Goal: Transaction & Acquisition: Purchase product/service

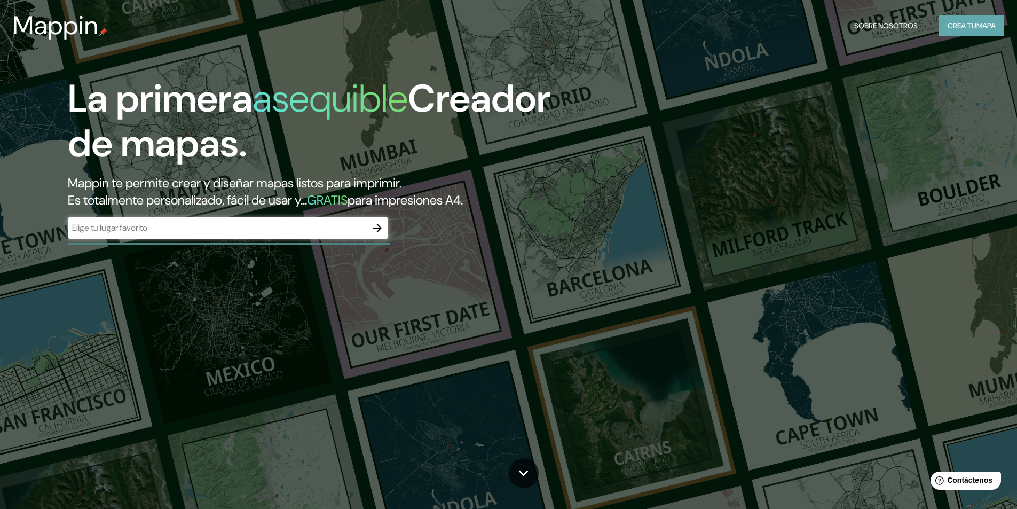
click at [954, 29] on font "Crea tu" at bounding box center [962, 26] width 29 height 10
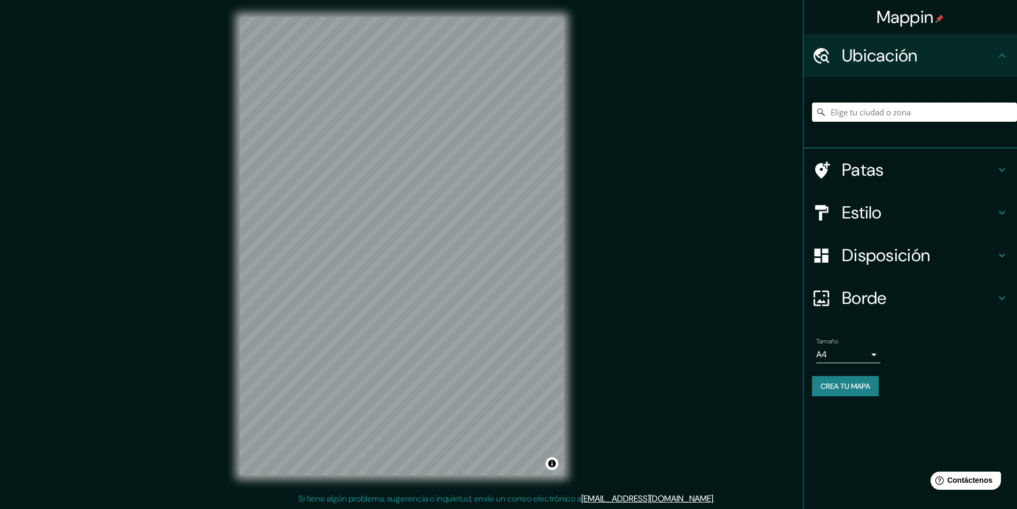
click at [875, 117] on input "Elige tu ciudad o zona" at bounding box center [914, 112] width 205 height 19
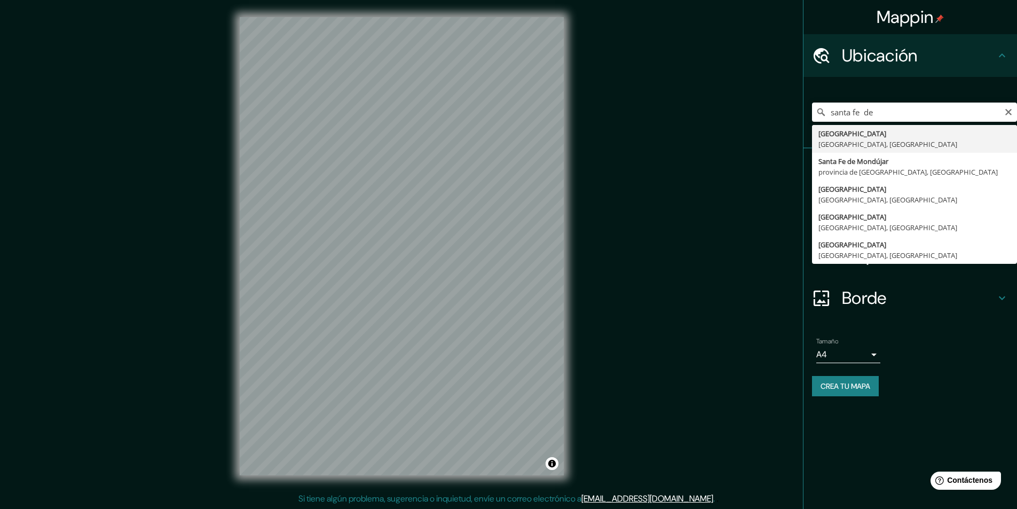
type input "[GEOGRAPHIC_DATA], [GEOGRAPHIC_DATA], [GEOGRAPHIC_DATA]"
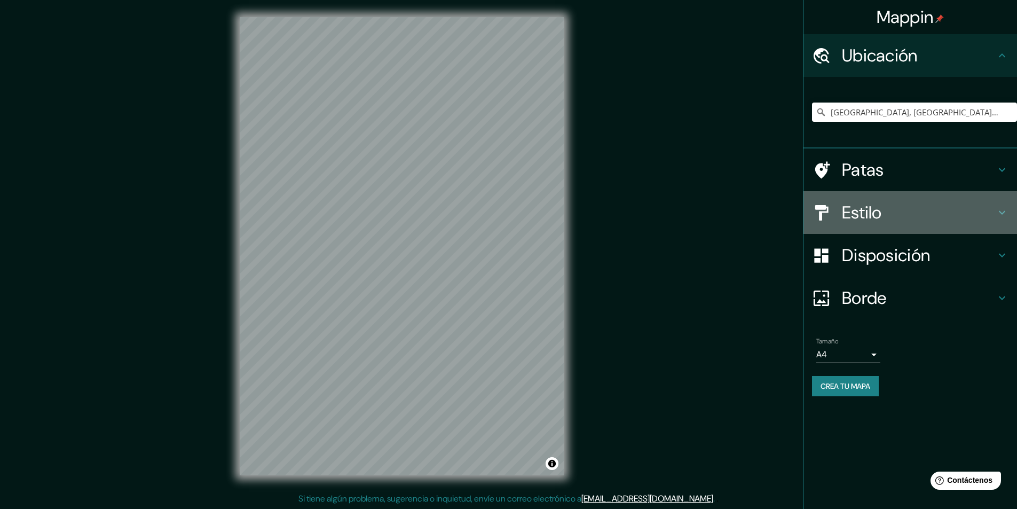
click at [906, 216] on h4 "Estilo" at bounding box center [919, 212] width 154 height 21
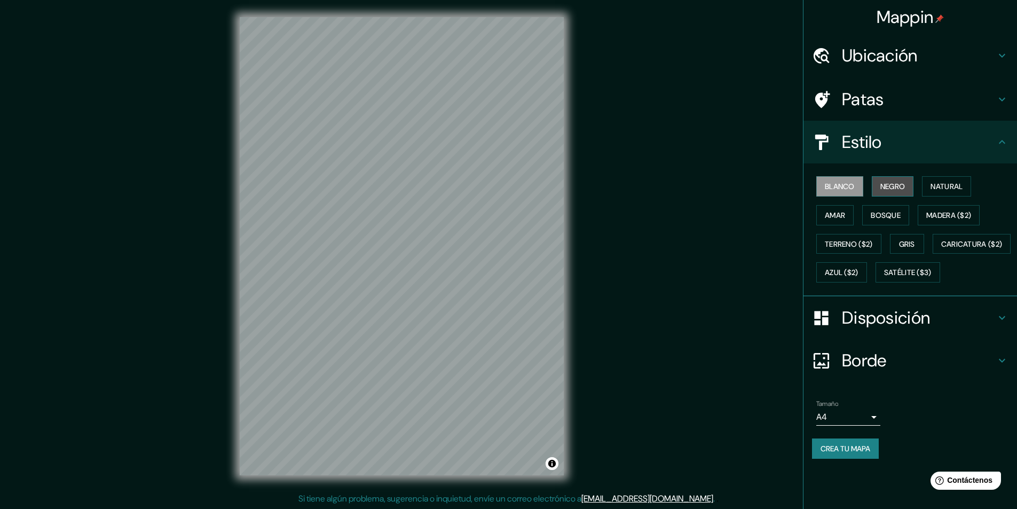
click at [900, 190] on font "Negro" at bounding box center [892, 187] width 25 height 10
click at [931, 191] on button "Natural" at bounding box center [946, 186] width 49 height 20
click at [937, 223] on button "Madera ($2)" at bounding box center [949, 215] width 62 height 20
click at [891, 219] on font "Bosque" at bounding box center [886, 215] width 30 height 10
click at [839, 211] on font "Amar" at bounding box center [835, 215] width 20 height 10
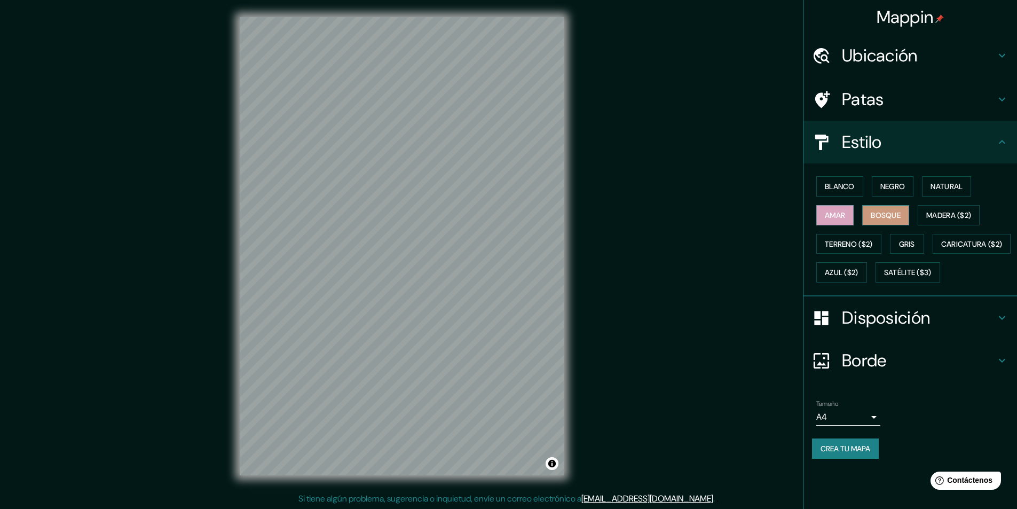
click at [878, 207] on button "Bosque" at bounding box center [885, 215] width 47 height 20
click at [867, 241] on font "Terreno ($2)" at bounding box center [849, 244] width 48 height 10
click at [903, 242] on font "Gris" at bounding box center [907, 244] width 16 height 10
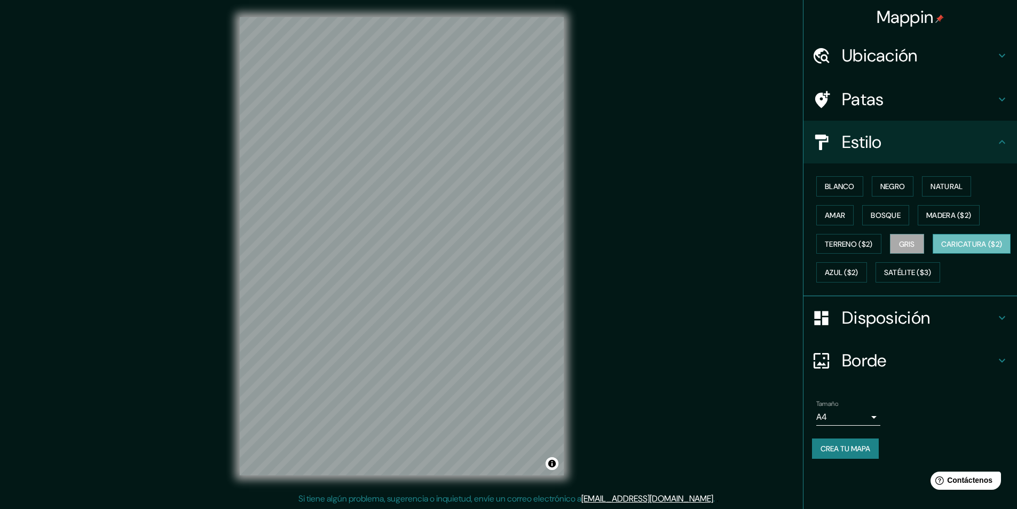
click at [941, 249] on font "Caricatura ($2)" at bounding box center [971, 244] width 61 height 10
click at [908, 244] on font "Gris" at bounding box center [907, 244] width 16 height 10
click at [859, 275] on font "Azul ($2)" at bounding box center [842, 273] width 34 height 10
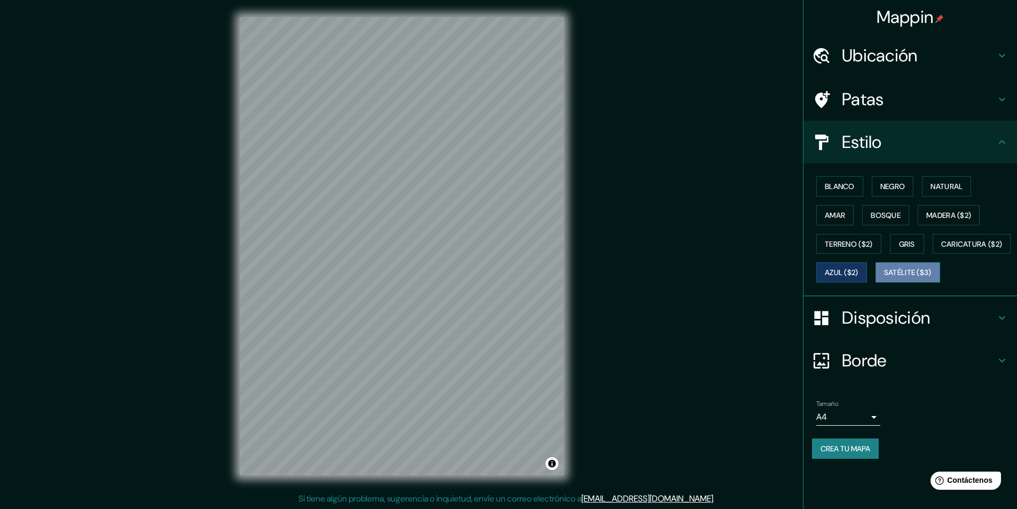
click at [876, 282] on button "Satélite ($3)" at bounding box center [908, 272] width 65 height 20
click at [859, 270] on font "Azul ($2)" at bounding box center [842, 273] width 34 height 10
click at [884, 278] on font "Satélite ($3)" at bounding box center [908, 273] width 48 height 10
click at [859, 270] on font "Azul ($2)" at bounding box center [842, 273] width 34 height 10
click at [876, 282] on button "Satélite ($3)" at bounding box center [908, 272] width 65 height 20
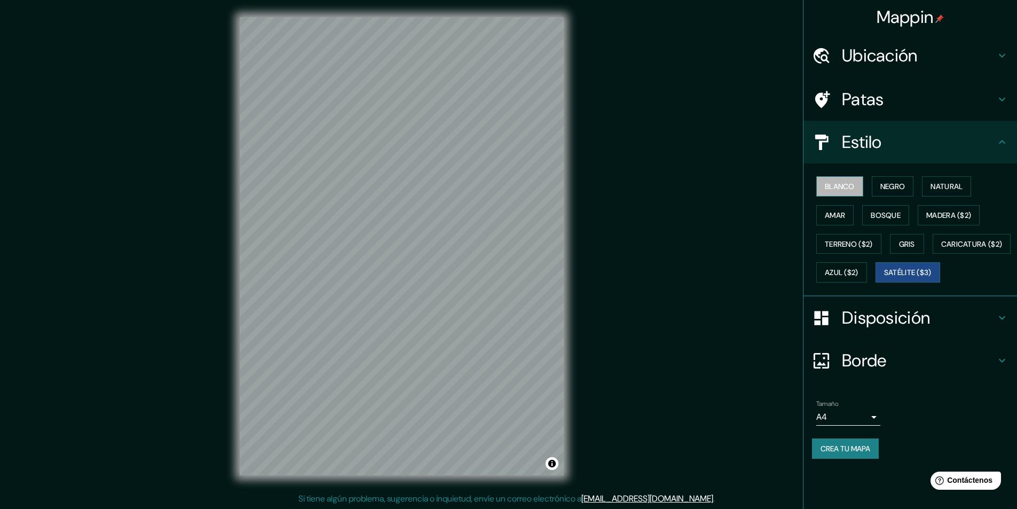
click at [832, 181] on font "Blanco" at bounding box center [840, 186] width 30 height 14
click at [886, 186] on font "Negro" at bounding box center [892, 187] width 25 height 10
click at [840, 183] on font "Blanco" at bounding box center [840, 187] width 30 height 10
drag, startPoint x: 470, startPoint y: 293, endPoint x: 462, endPoint y: 294, distance: 8.2
click at [462, 294] on div at bounding box center [461, 292] width 9 height 9
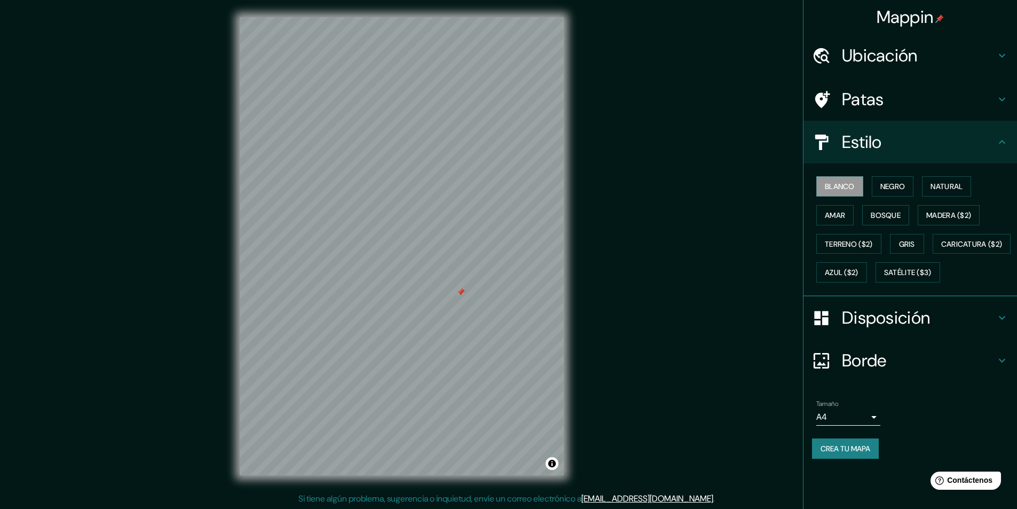
click at [462, 292] on div at bounding box center [461, 292] width 9 height 9
click at [948, 186] on font "Natural" at bounding box center [947, 187] width 32 height 10
click at [900, 190] on font "Negro" at bounding box center [892, 187] width 25 height 10
click at [937, 183] on font "Natural" at bounding box center [947, 187] width 32 height 10
click at [884, 218] on font "Bosque" at bounding box center [886, 215] width 30 height 10
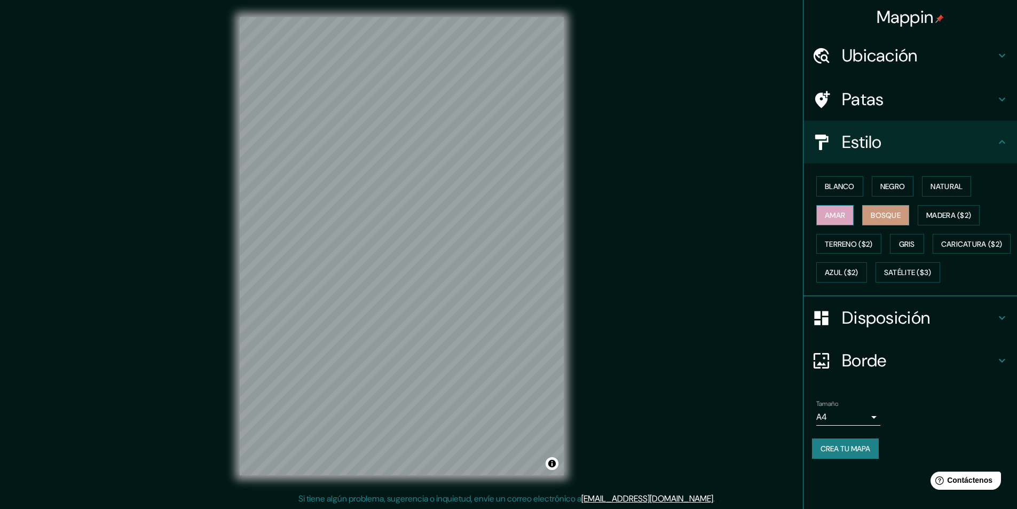
click at [826, 210] on font "Amar" at bounding box center [835, 215] width 20 height 10
click at [891, 208] on font "Bosque" at bounding box center [886, 215] width 30 height 14
click at [943, 215] on font "Madera ($2)" at bounding box center [948, 215] width 45 height 10
click at [903, 206] on button "Bosque" at bounding box center [885, 215] width 47 height 20
click at [911, 242] on font "Gris" at bounding box center [907, 244] width 16 height 10
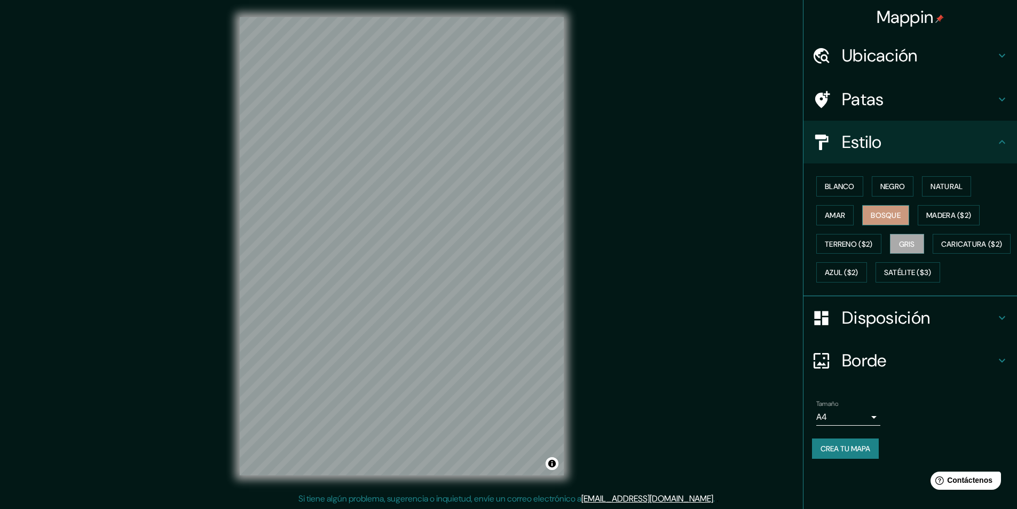
click at [898, 213] on font "Bosque" at bounding box center [886, 215] width 30 height 10
click at [848, 179] on font "Blanco" at bounding box center [840, 186] width 30 height 14
click at [895, 221] on font "Bosque" at bounding box center [886, 215] width 30 height 14
click at [517, 351] on div at bounding box center [514, 350] width 9 height 9
click at [847, 178] on button "Blanco" at bounding box center [839, 186] width 47 height 20
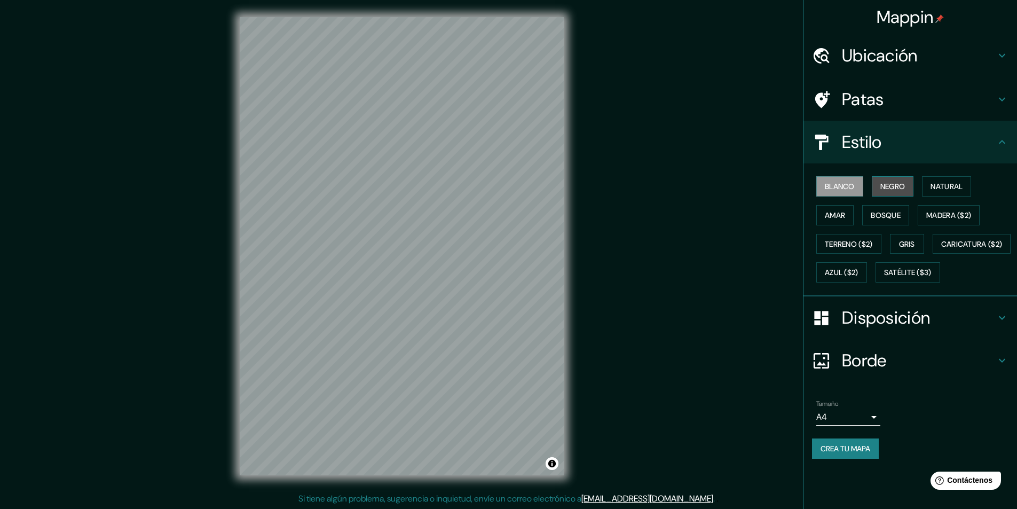
click at [892, 191] on font "Negro" at bounding box center [892, 187] width 25 height 10
click at [944, 220] on font "Madera ($2)" at bounding box center [948, 215] width 45 height 14
click at [850, 188] on font "Blanco" at bounding box center [840, 187] width 30 height 10
click at [848, 211] on button "Amar" at bounding box center [834, 215] width 37 height 20
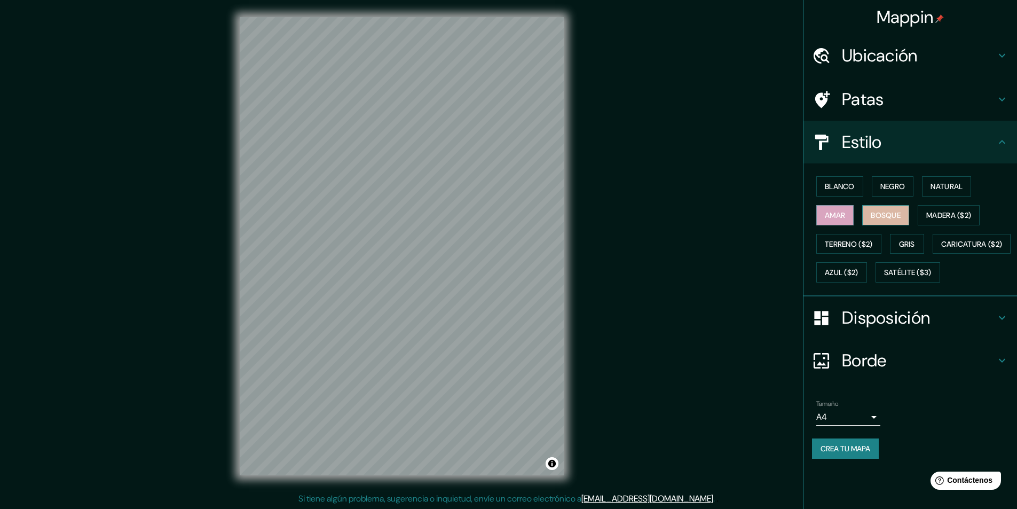
click at [892, 215] on font "Bosque" at bounding box center [886, 215] width 30 height 10
click at [545, 242] on div at bounding box center [548, 239] width 9 height 9
click at [447, 249] on div at bounding box center [447, 250] width 9 height 9
click at [439, 238] on div at bounding box center [440, 236] width 9 height 9
click at [438, 234] on div at bounding box center [438, 236] width 9 height 9
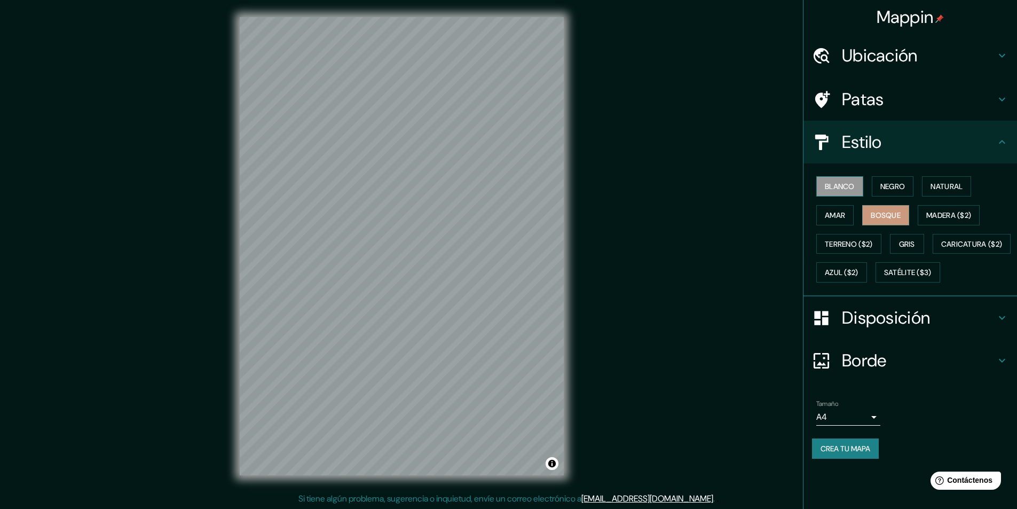
click at [853, 184] on font "Blanco" at bounding box center [840, 187] width 30 height 10
click at [892, 190] on font "Negro" at bounding box center [892, 187] width 25 height 10
click at [950, 187] on font "Natural" at bounding box center [947, 187] width 32 height 10
click at [832, 215] on font "Amar" at bounding box center [835, 215] width 20 height 10
click at [878, 215] on font "Bosque" at bounding box center [886, 215] width 30 height 10
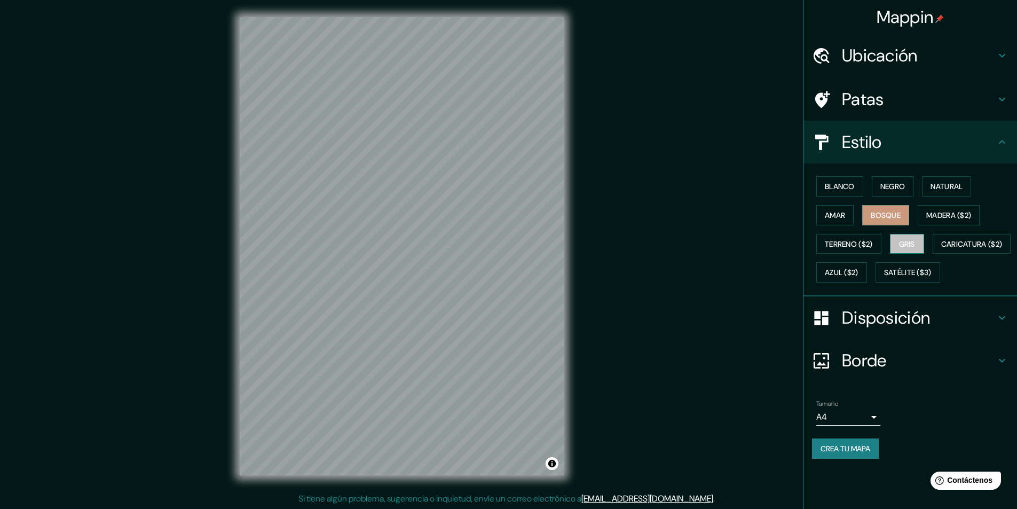
click at [909, 243] on font "Gris" at bounding box center [907, 244] width 16 height 10
click at [891, 205] on button "Bosque" at bounding box center [885, 215] width 47 height 20
click at [910, 246] on font "Gris" at bounding box center [907, 244] width 16 height 10
click at [871, 329] on font "Disposición" at bounding box center [886, 317] width 88 height 22
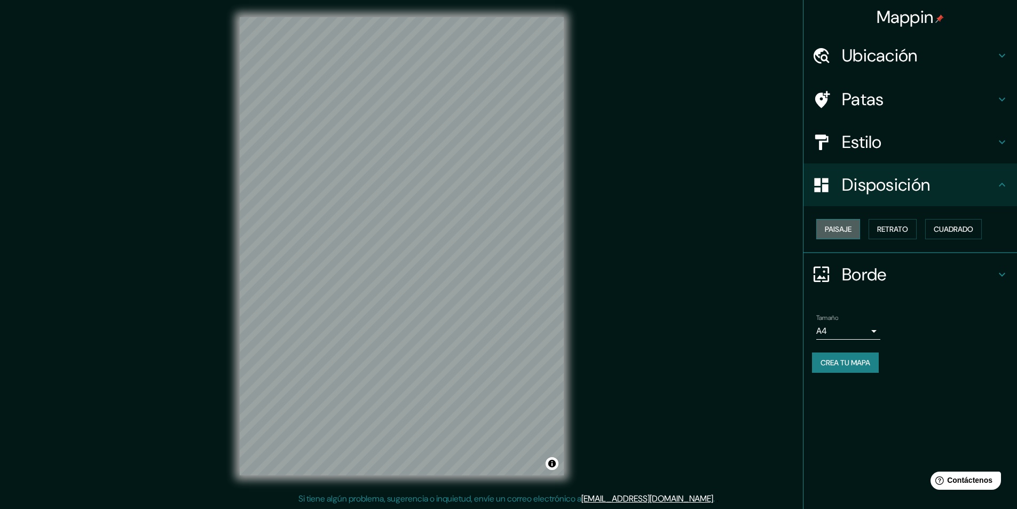
scroll to position [1, 0]
click at [843, 230] on font "Paisaje" at bounding box center [838, 229] width 27 height 10
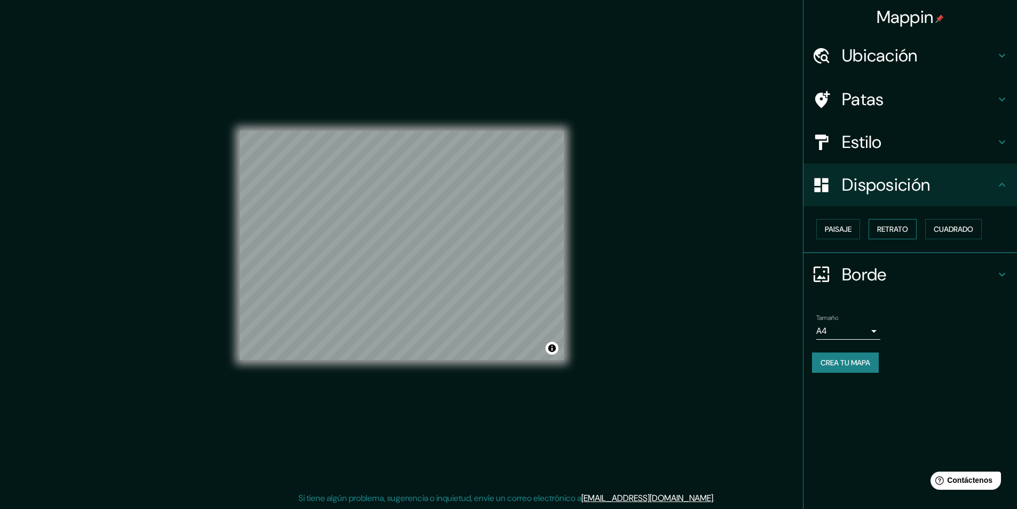
click at [899, 220] on button "Retrato" at bounding box center [893, 229] width 48 height 20
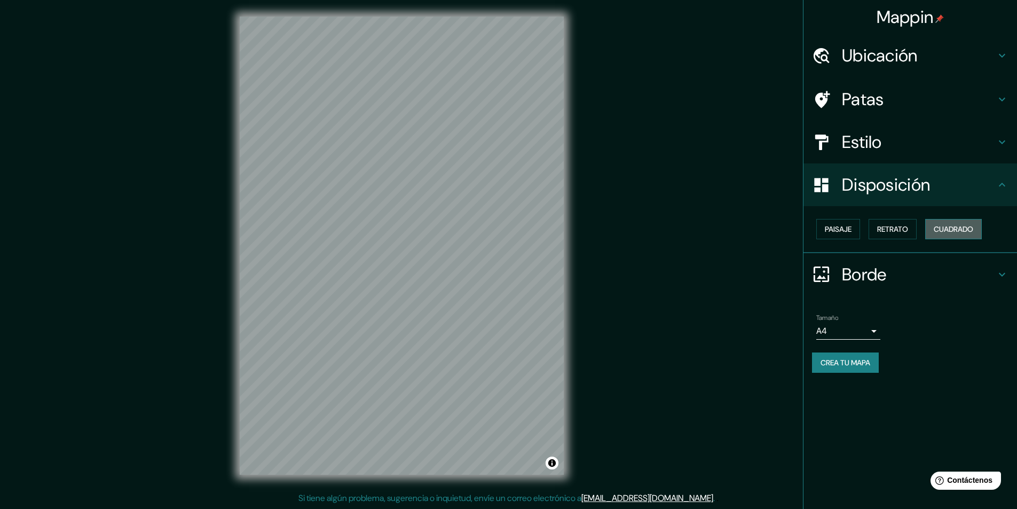
click at [953, 230] on font "Cuadrado" at bounding box center [954, 229] width 40 height 10
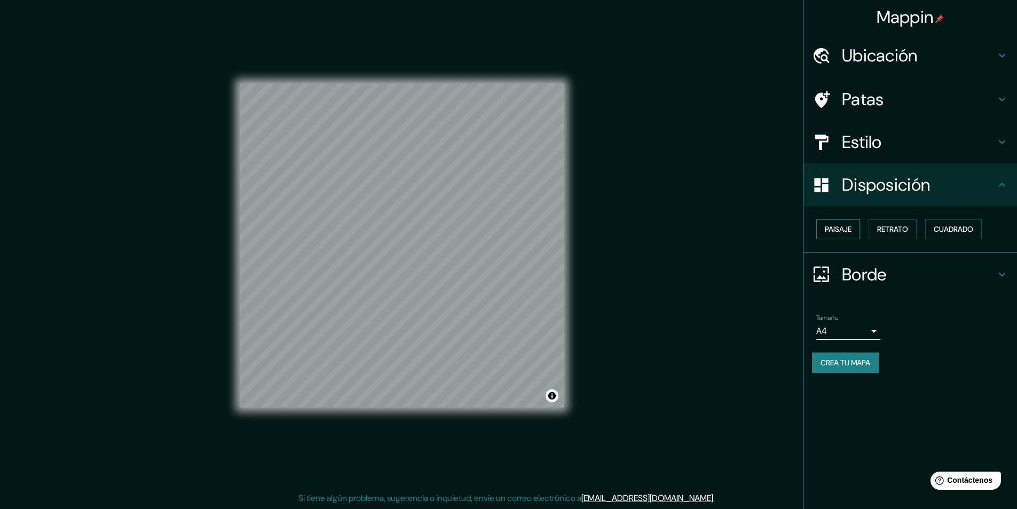
click at [852, 233] on font "Paisaje" at bounding box center [838, 229] width 27 height 10
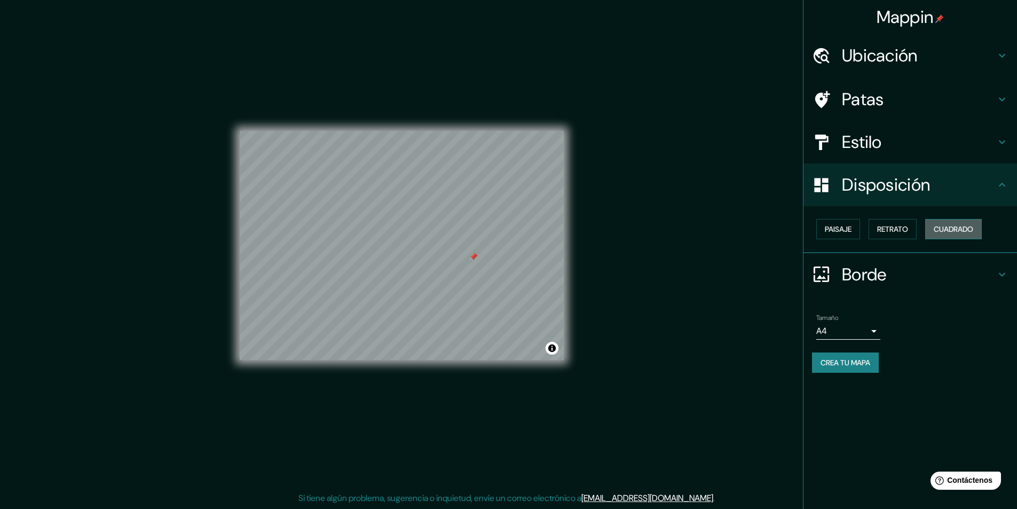
click at [934, 225] on button "Cuadrado" at bounding box center [953, 229] width 57 height 20
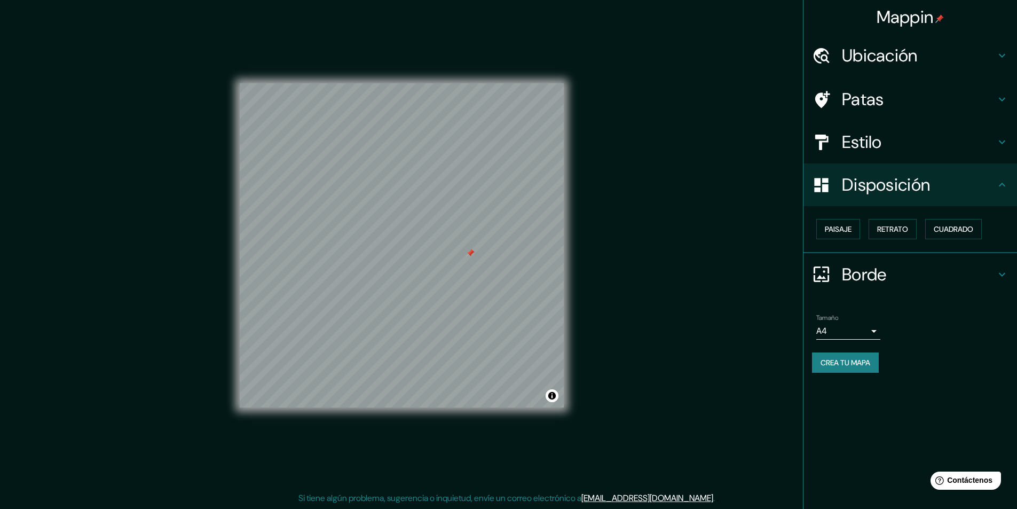
click at [468, 253] on div at bounding box center [470, 253] width 9 height 9
click at [876, 331] on body "Mappin Ubicación [GEOGRAPHIC_DATA], [GEOGRAPHIC_DATA], [GEOGRAPHIC_DATA] Patas …" at bounding box center [512, 253] width 1025 height 509
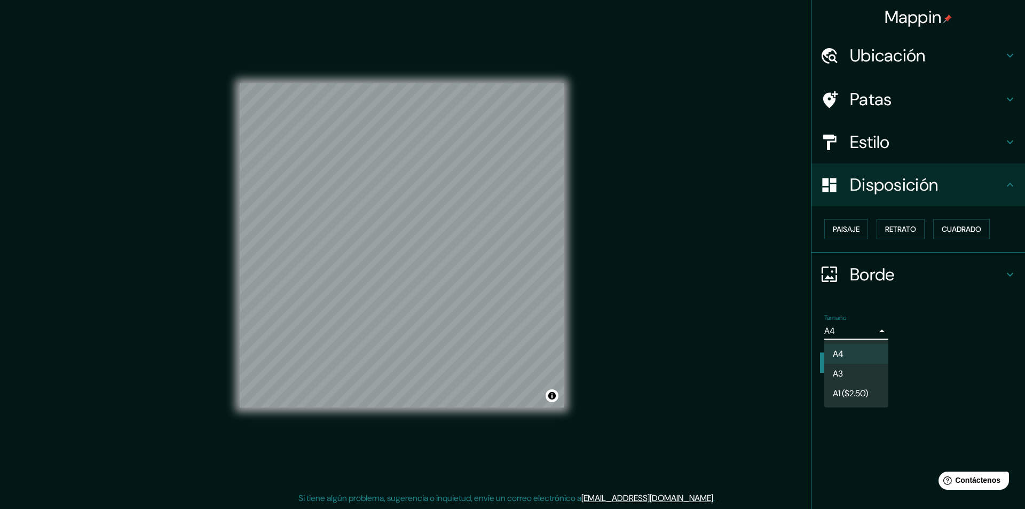
click at [877, 333] on div at bounding box center [512, 254] width 1025 height 509
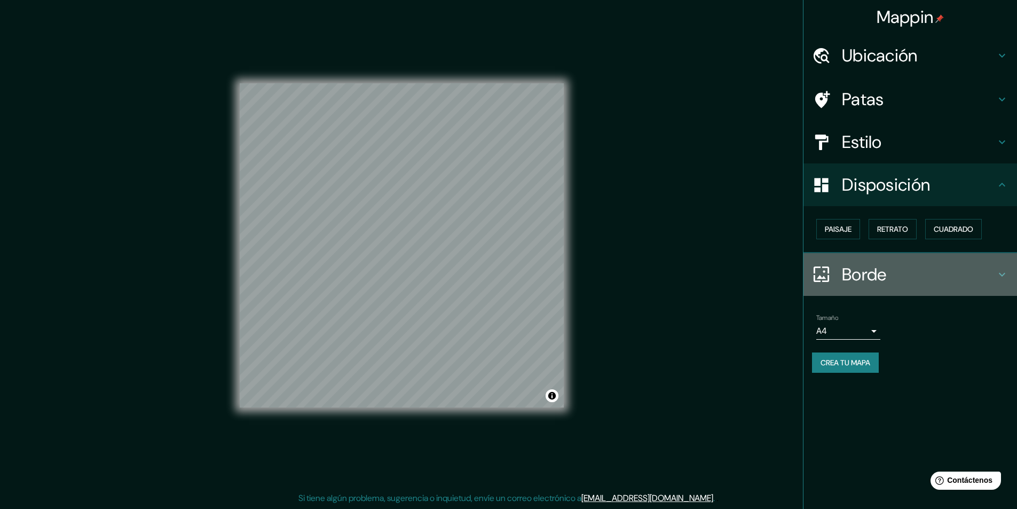
click at [887, 276] on font "Borde" at bounding box center [864, 274] width 45 height 22
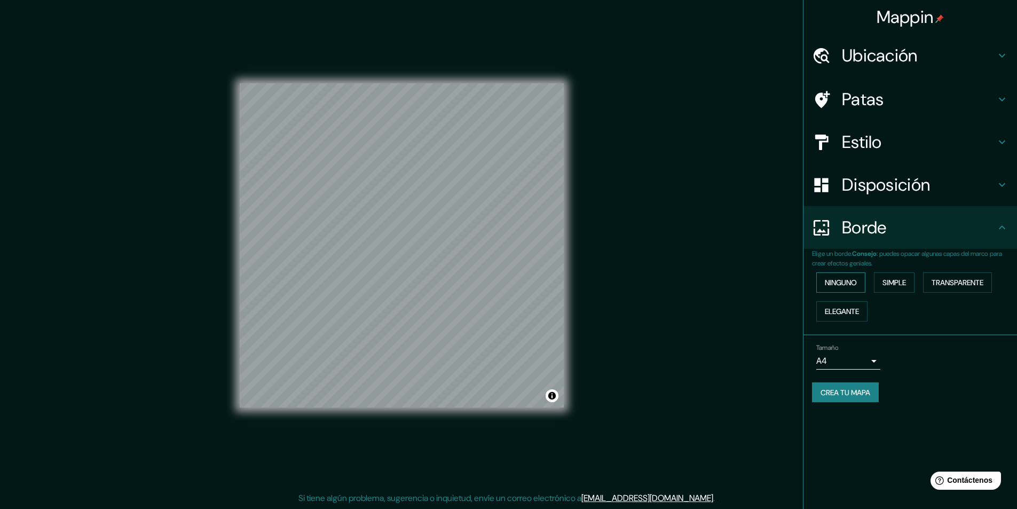
click at [840, 285] on font "Ninguno" at bounding box center [841, 283] width 32 height 10
click at [886, 276] on font "Simple" at bounding box center [894, 283] width 23 height 14
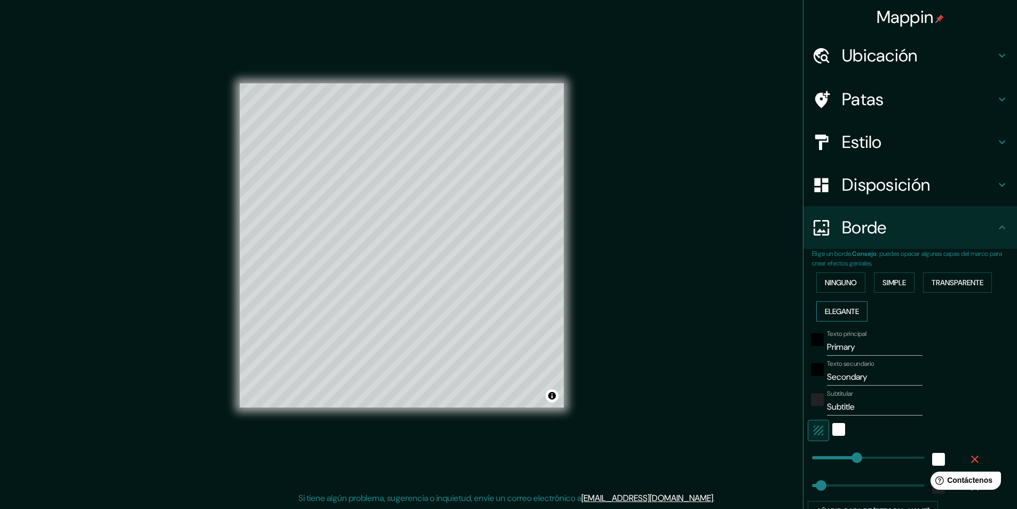
click at [840, 312] on font "Elegante" at bounding box center [842, 311] width 34 height 10
click at [981, 281] on font "Transparente" at bounding box center [958, 283] width 52 height 10
click at [834, 280] on font "Ninguno" at bounding box center [841, 283] width 32 height 10
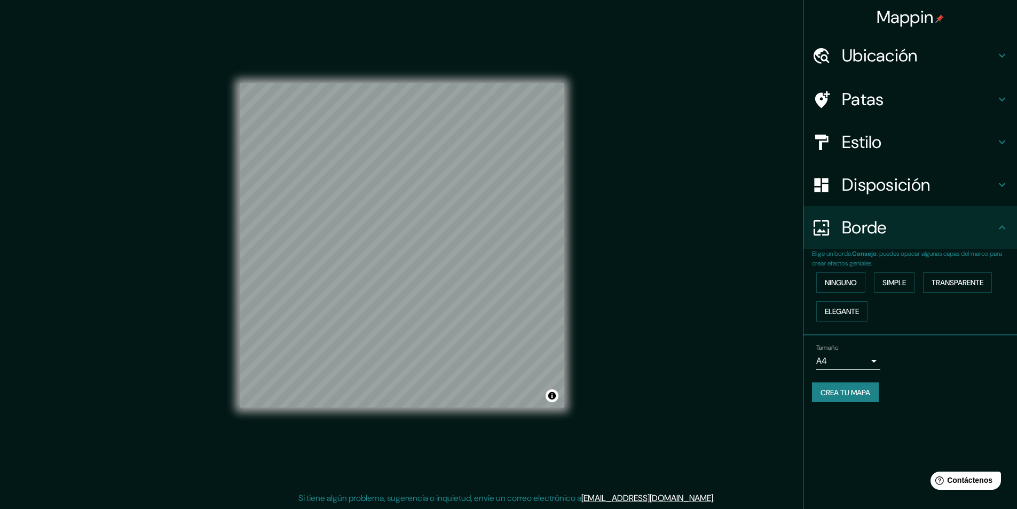
click at [882, 49] on font "Ubicación" at bounding box center [880, 55] width 76 height 22
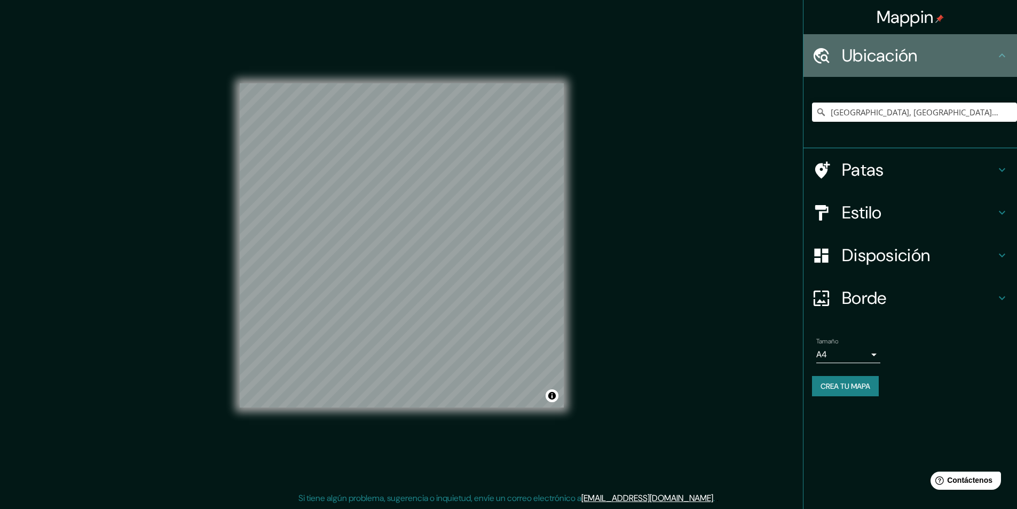
click at [882, 49] on font "Ubicación" at bounding box center [880, 55] width 76 height 22
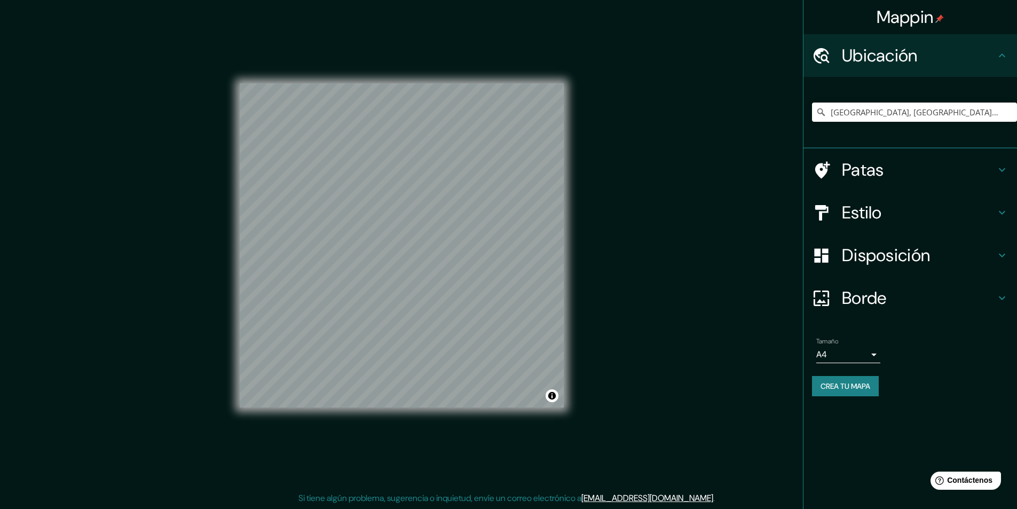
click at [881, 175] on font "Patas" at bounding box center [863, 170] width 42 height 22
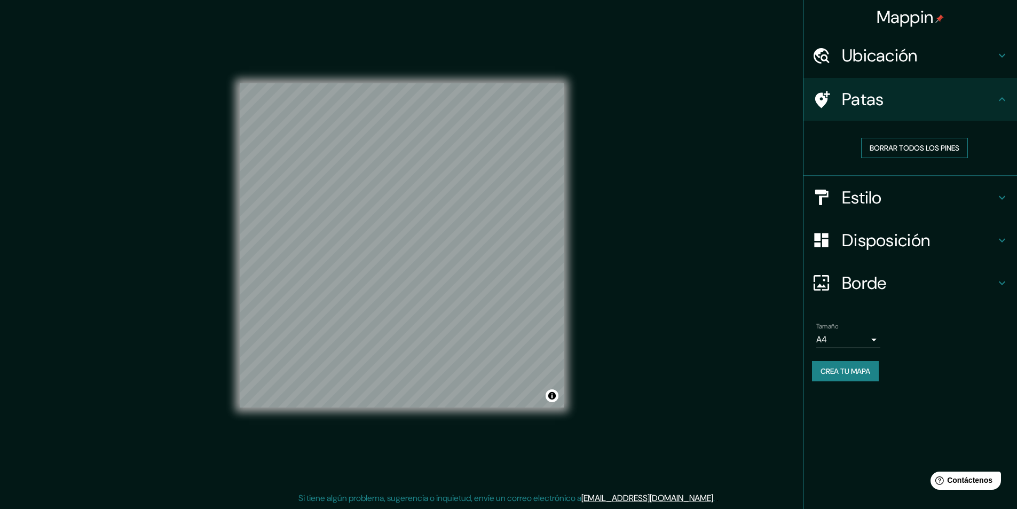
click at [898, 148] on font "Borrar todos los pines" at bounding box center [915, 148] width 90 height 10
click at [890, 199] on h4 "Estilo" at bounding box center [919, 197] width 154 height 21
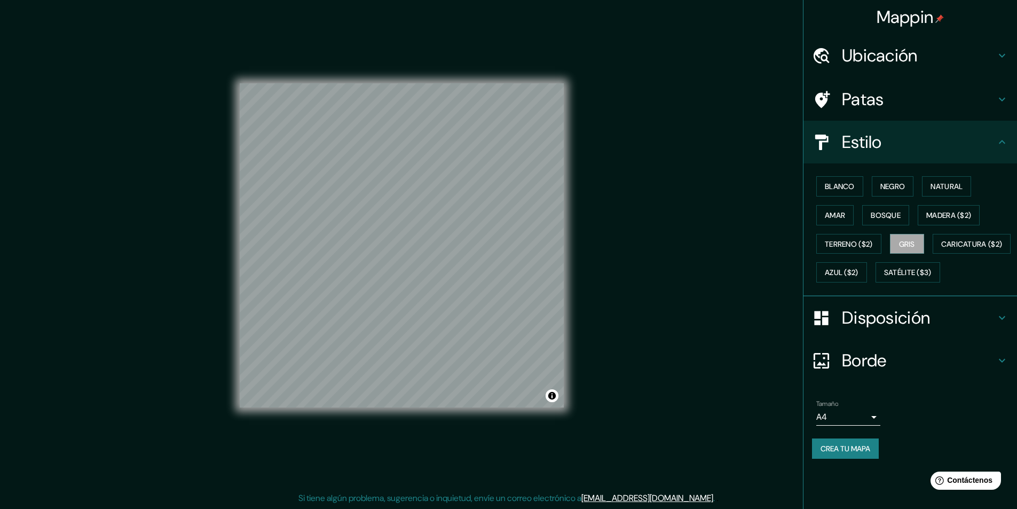
click at [869, 453] on font "Crea tu mapa" at bounding box center [846, 449] width 50 height 10
click at [913, 122] on div "Estilo" at bounding box center [911, 142] width 214 height 43
click at [921, 111] on div "Patas" at bounding box center [911, 99] width 214 height 43
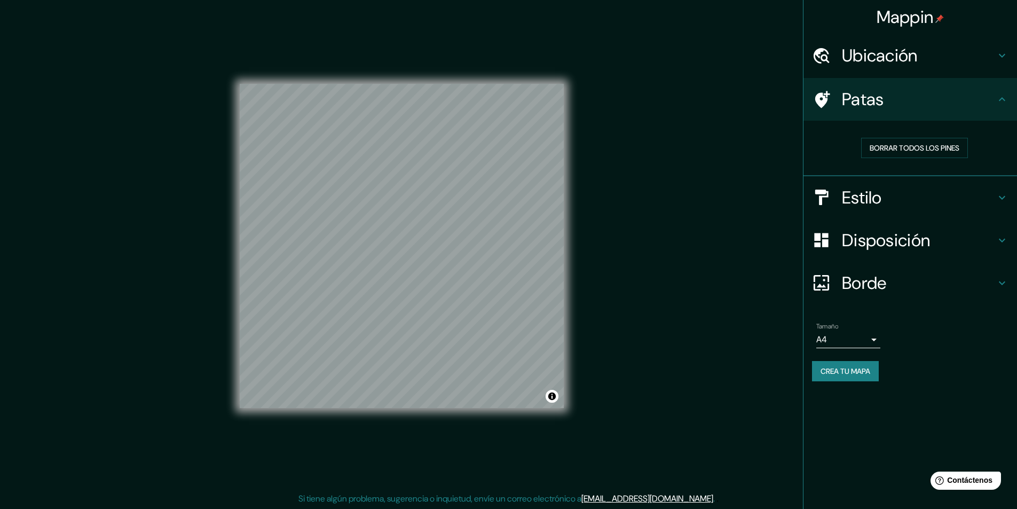
click at [899, 407] on div "Mappin Ubicación [GEOGRAPHIC_DATA], [GEOGRAPHIC_DATA], [GEOGRAPHIC_DATA] Patas …" at bounding box center [910, 254] width 214 height 509
click at [864, 365] on font "Crea tu mapa" at bounding box center [846, 371] width 50 height 14
click at [909, 195] on h4 "Estilo" at bounding box center [919, 197] width 154 height 21
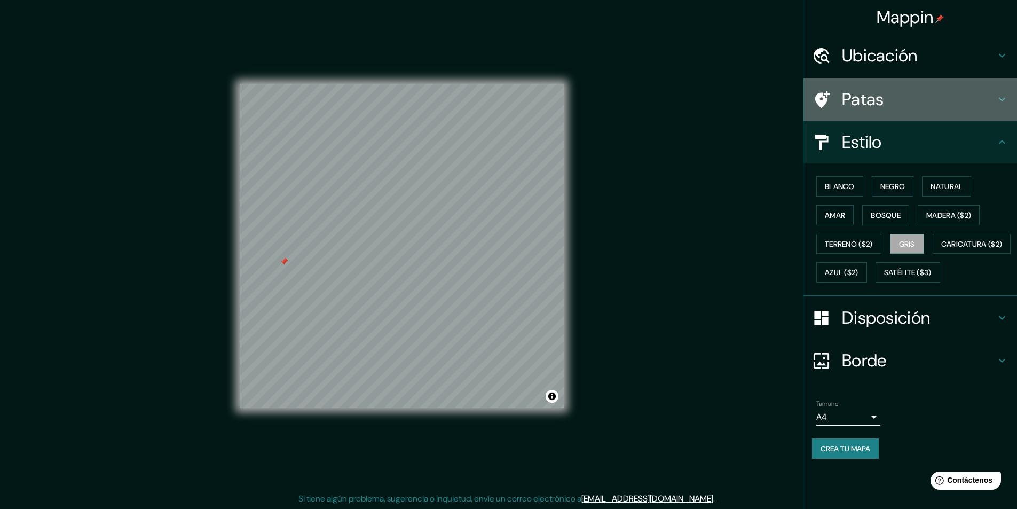
click at [909, 81] on div "Patas" at bounding box center [911, 99] width 214 height 43
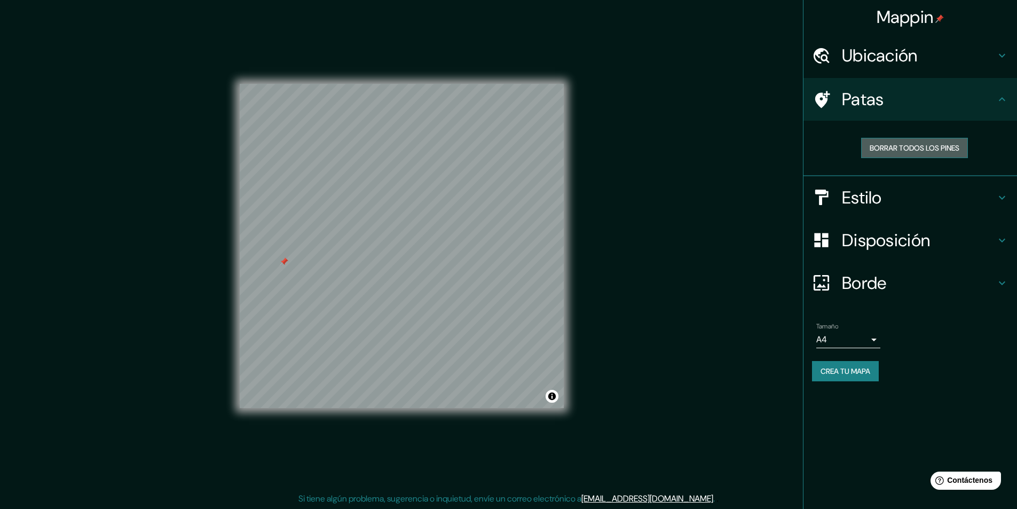
click at [915, 155] on button "Borrar todos los pines" at bounding box center [914, 148] width 107 height 20
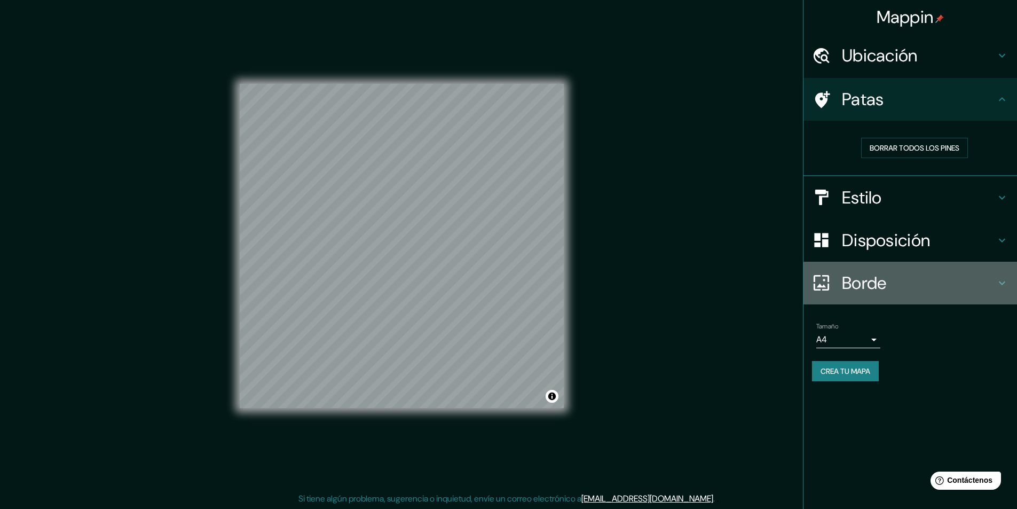
click at [894, 277] on h4 "Borde" at bounding box center [919, 282] width 154 height 21
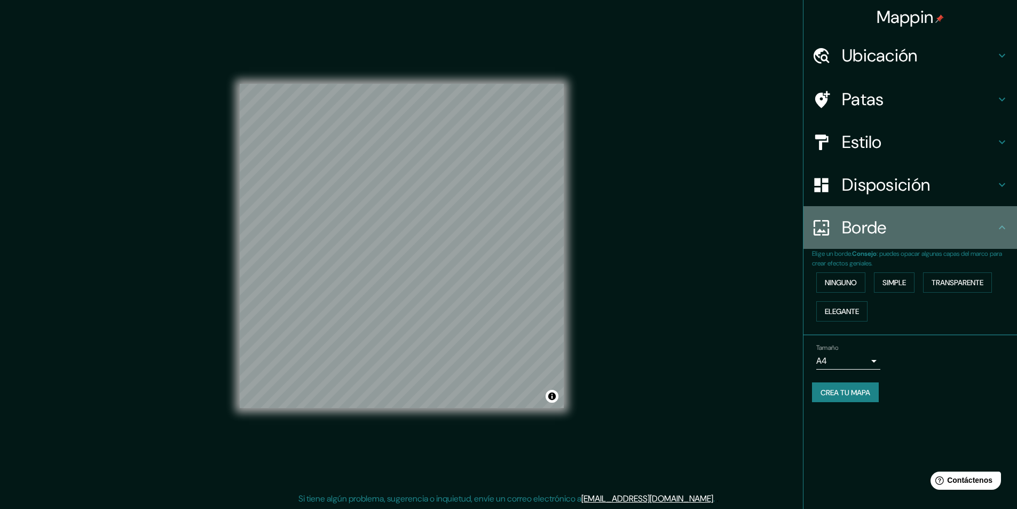
click at [870, 229] on font "Borde" at bounding box center [864, 227] width 45 height 22
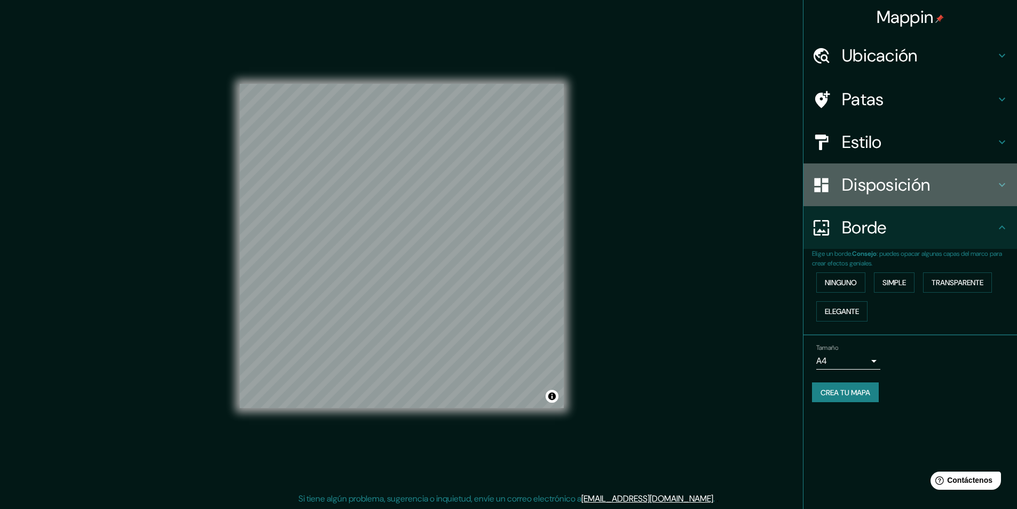
click at [877, 192] on font "Disposición" at bounding box center [886, 185] width 88 height 22
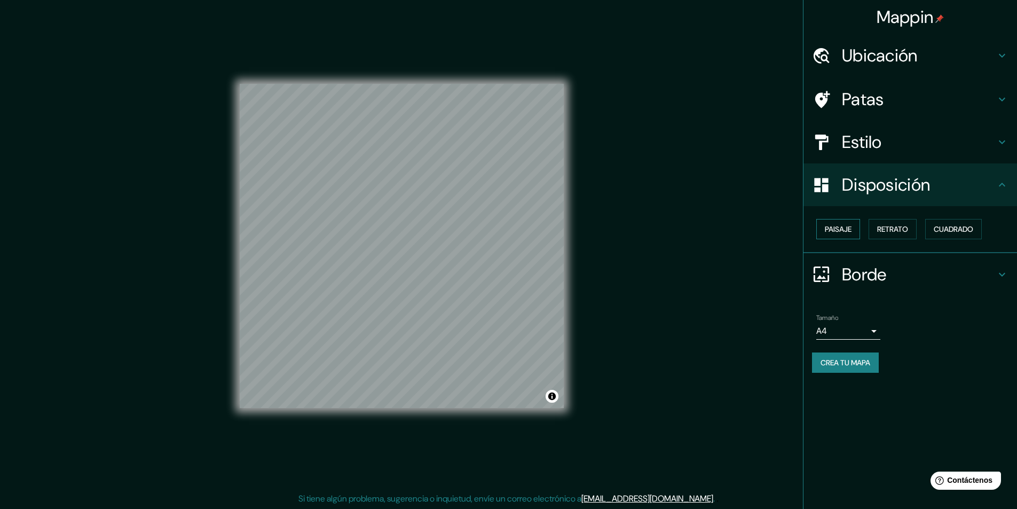
click at [837, 230] on font "Paisaje" at bounding box center [838, 229] width 27 height 10
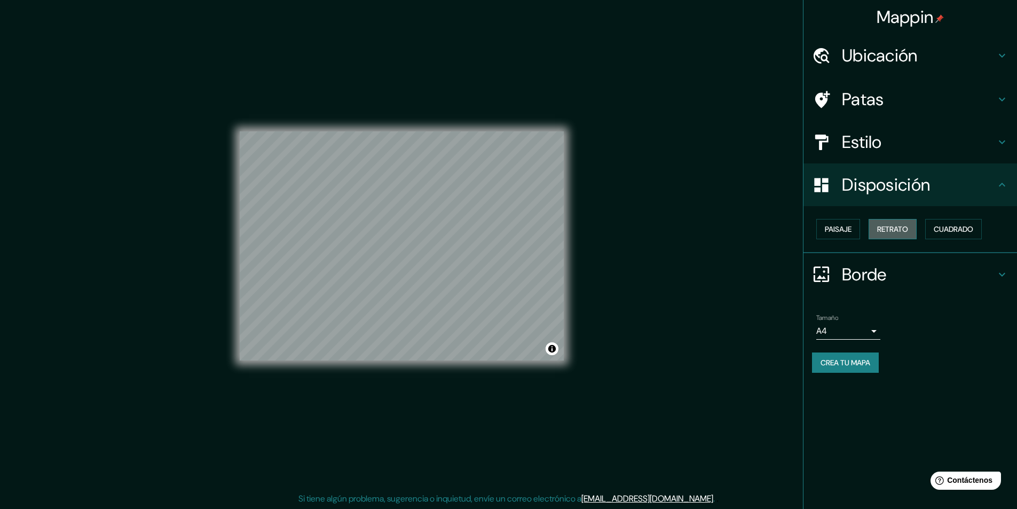
click at [907, 221] on button "Retrato" at bounding box center [893, 229] width 48 height 20
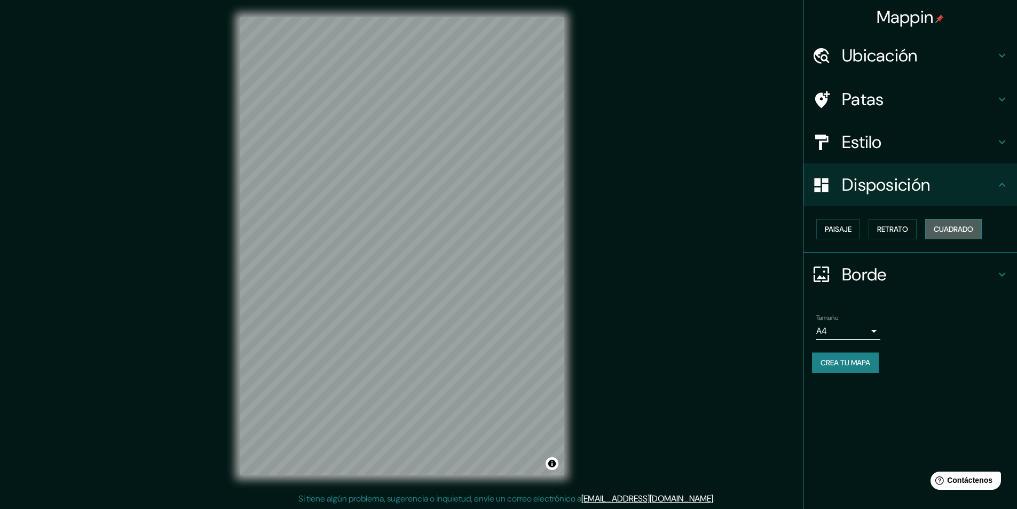
click at [951, 225] on font "Cuadrado" at bounding box center [954, 229] width 40 height 10
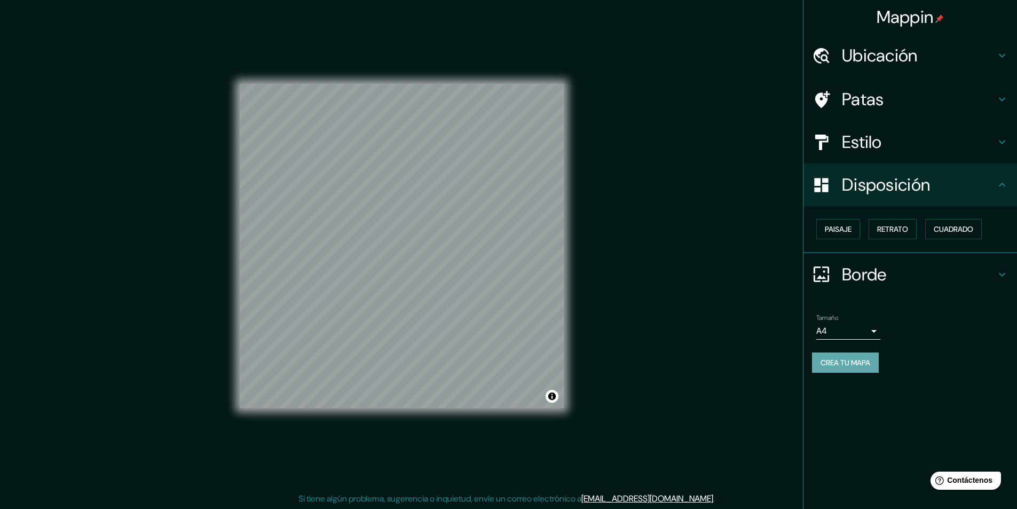
click at [869, 362] on font "Crea tu mapa" at bounding box center [846, 363] width 50 height 10
click at [924, 18] on font "Mappin" at bounding box center [905, 17] width 57 height 22
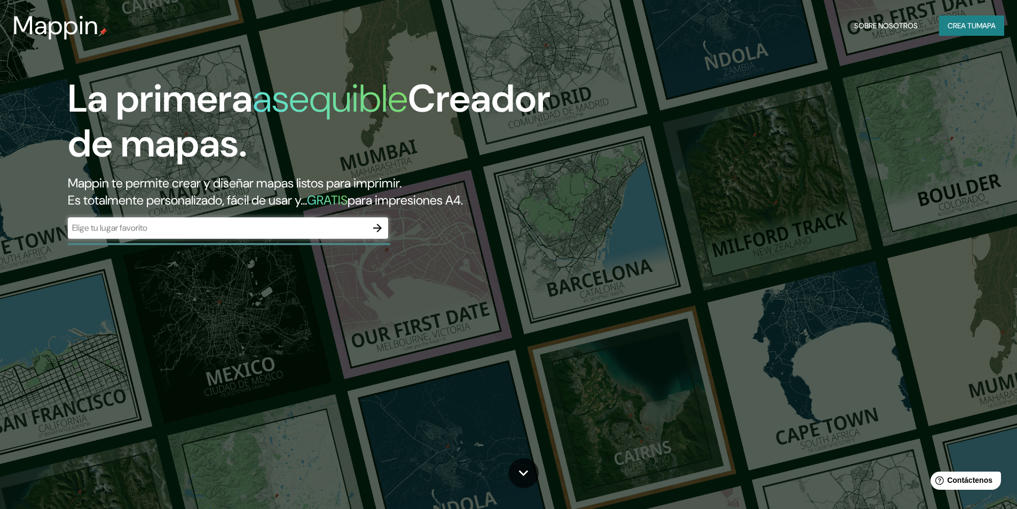
click at [275, 240] on div "​" at bounding box center [228, 228] width 320 height 23
click at [321, 230] on input "text" at bounding box center [217, 228] width 299 height 12
click at [365, 230] on input "text" at bounding box center [217, 228] width 299 height 12
click at [372, 230] on icon "button" at bounding box center [377, 228] width 13 height 13
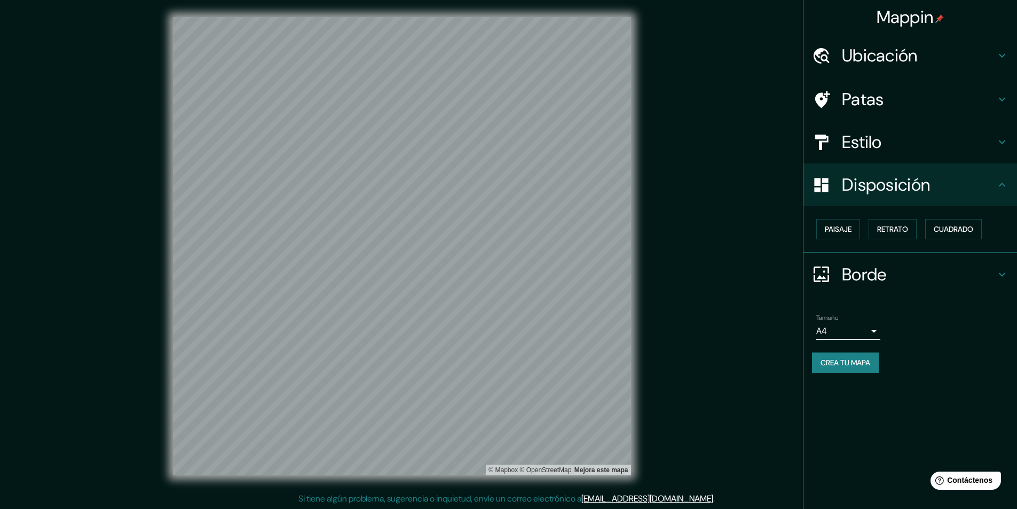
click at [856, 349] on div "Tamaño A4 single Crea tu mapa" at bounding box center [910, 346] width 196 height 72
click at [855, 360] on font "Crea tu mapa" at bounding box center [846, 363] width 50 height 10
click at [616, 471] on font "Mejora este mapa" at bounding box center [602, 469] width 54 height 7
click at [925, 18] on font "Mappin" at bounding box center [905, 17] width 57 height 22
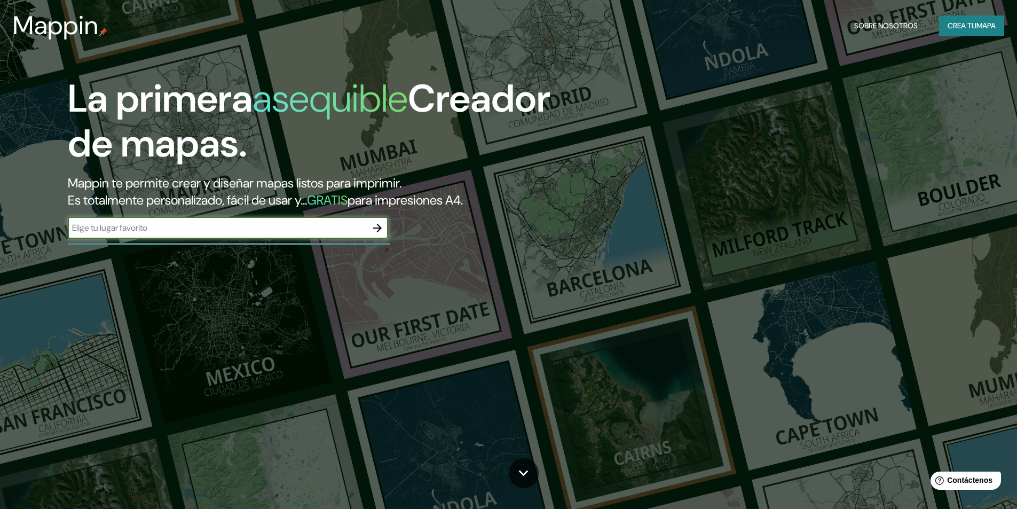
click at [541, 210] on div "La primera asequible Creador de mapas. Mappin te permite crear y diseñar mapas …" at bounding box center [322, 162] width 610 height 173
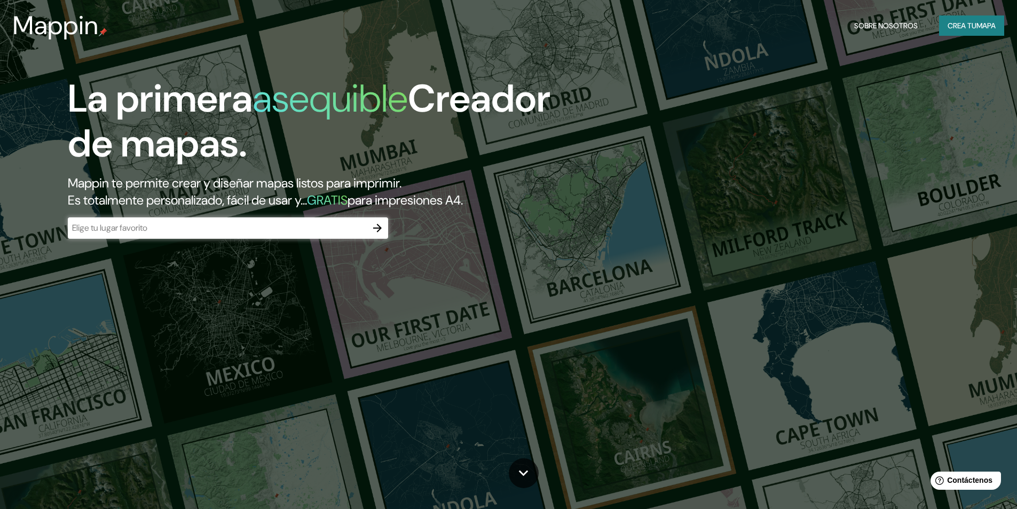
click at [390, 250] on div "La primera asequible Creador de mapas. Mappin te permite crear y diseñar mapas …" at bounding box center [508, 254] width 1017 height 509
click at [521, 474] on icon at bounding box center [523, 472] width 19 height 19
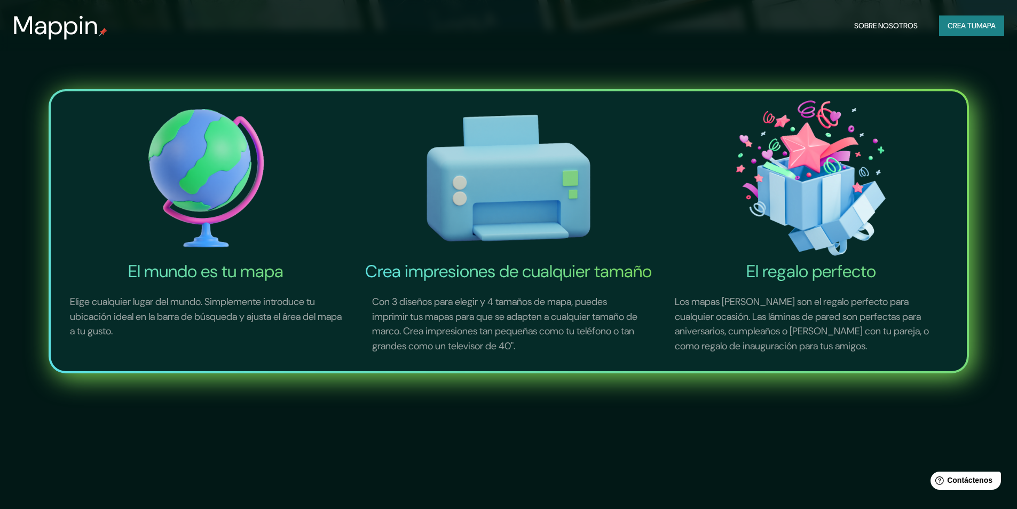
scroll to position [509, 0]
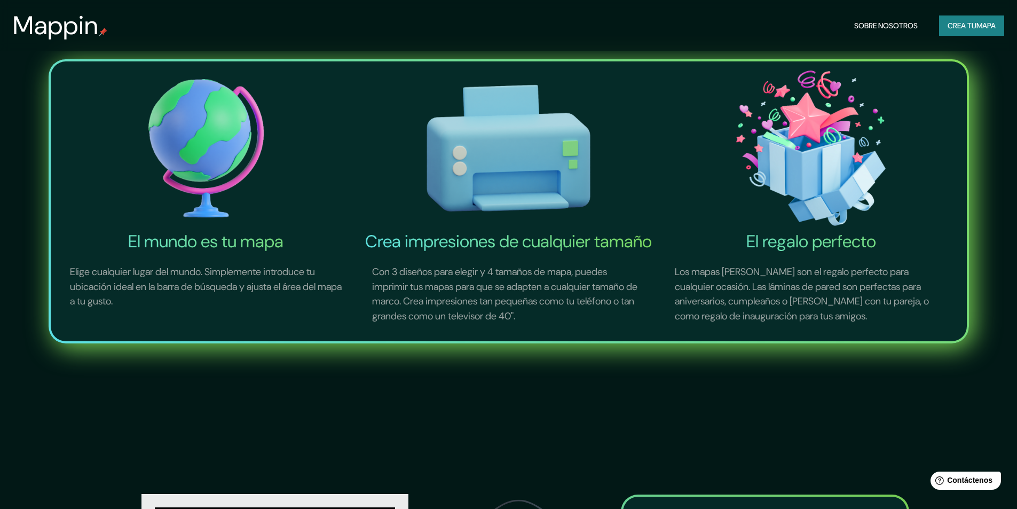
click at [979, 24] on font "mapa" at bounding box center [986, 26] width 19 height 10
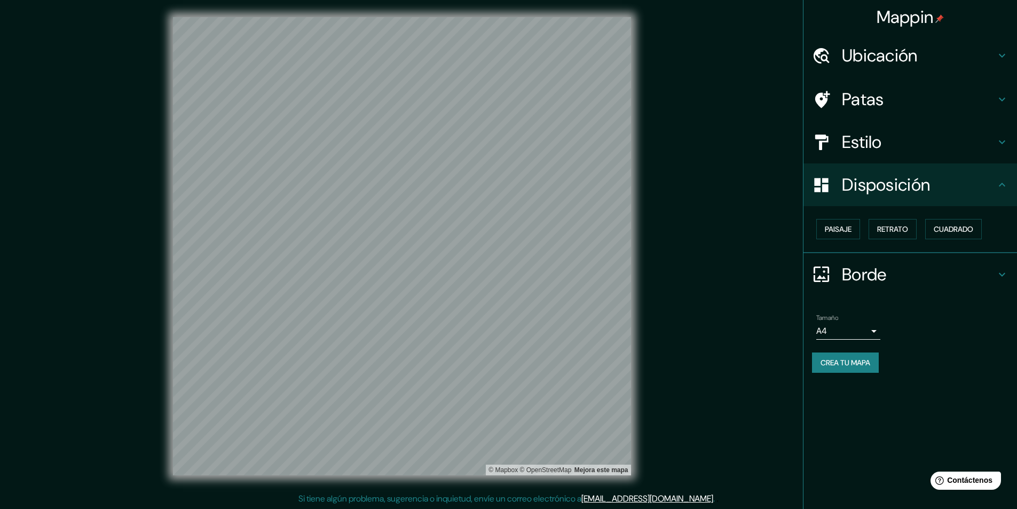
click at [864, 367] on font "Crea tu mapa" at bounding box center [846, 363] width 50 height 10
click at [864, 367] on div "Crea tu mapa" at bounding box center [910, 362] width 196 height 20
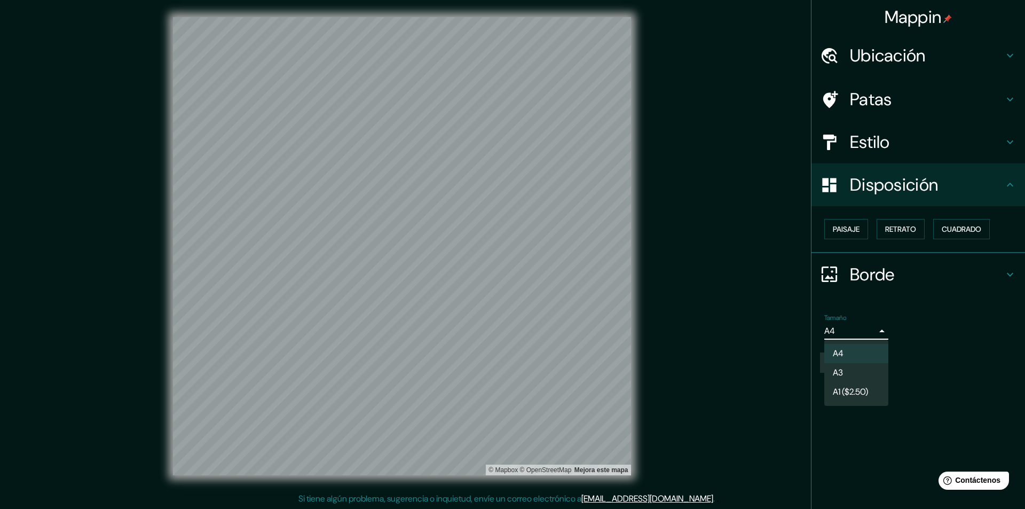
click at [856, 326] on body "Mappin Ubicación Patas Estilo Disposición Paisaje Retrato Cuadrado Borde Elige …" at bounding box center [512, 254] width 1025 height 509
click at [846, 370] on li "A3" at bounding box center [856, 374] width 64 height 20
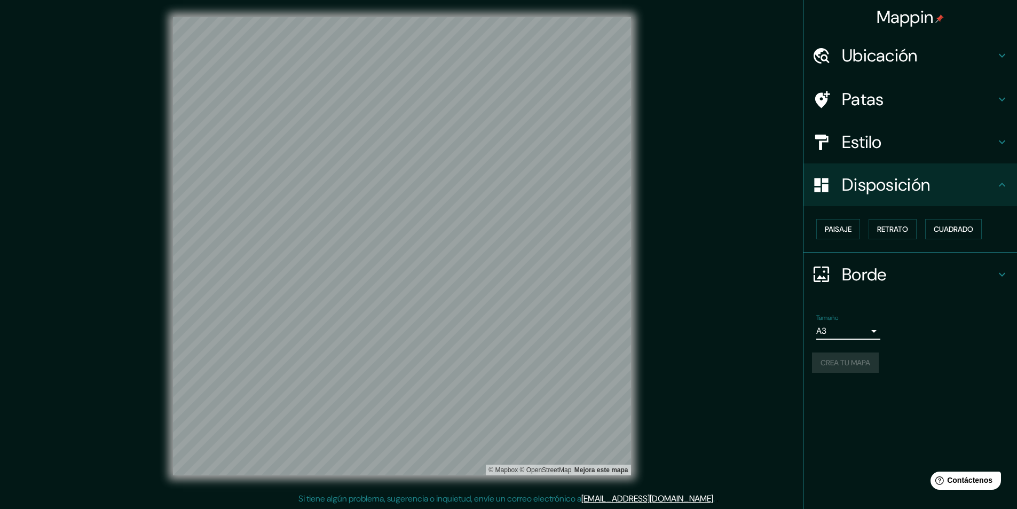
click at [849, 318] on div "Tamaño A3 a4" at bounding box center [848, 327] width 64 height 26
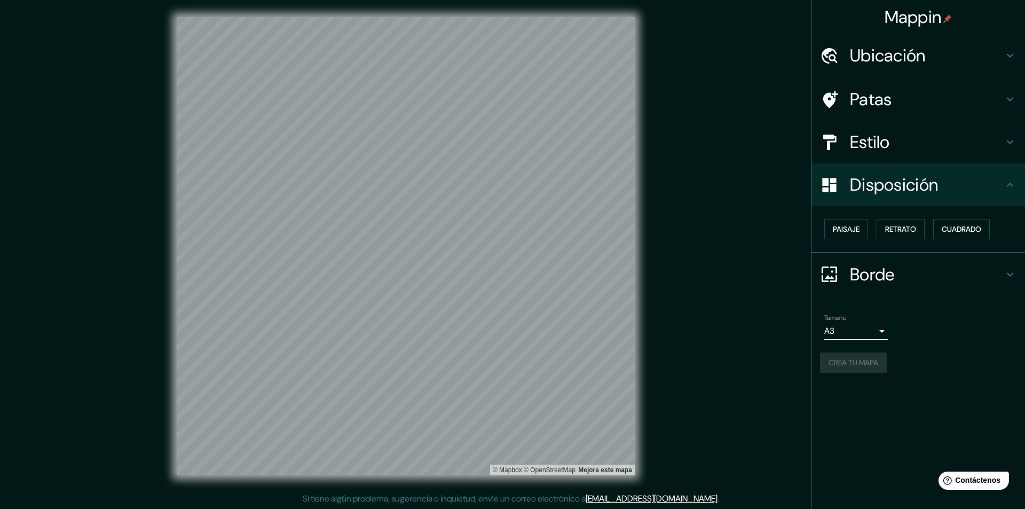
click at [845, 332] on body "Mappin Ubicación Patas Estilo Disposición Paisaje Retrato Cuadrado Borde Elige …" at bounding box center [512, 254] width 1025 height 509
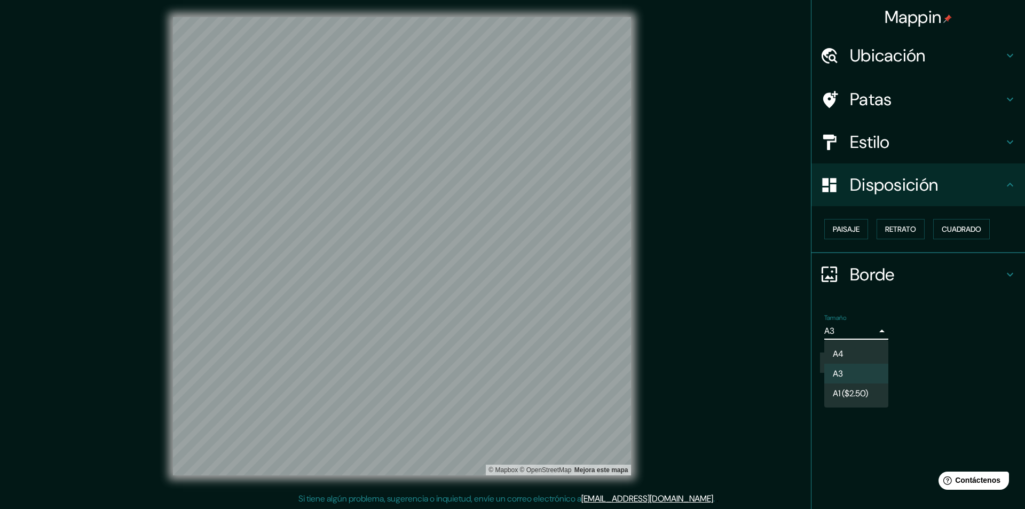
click at [845, 394] on font "A1 ($2.50)" at bounding box center [850, 393] width 35 height 11
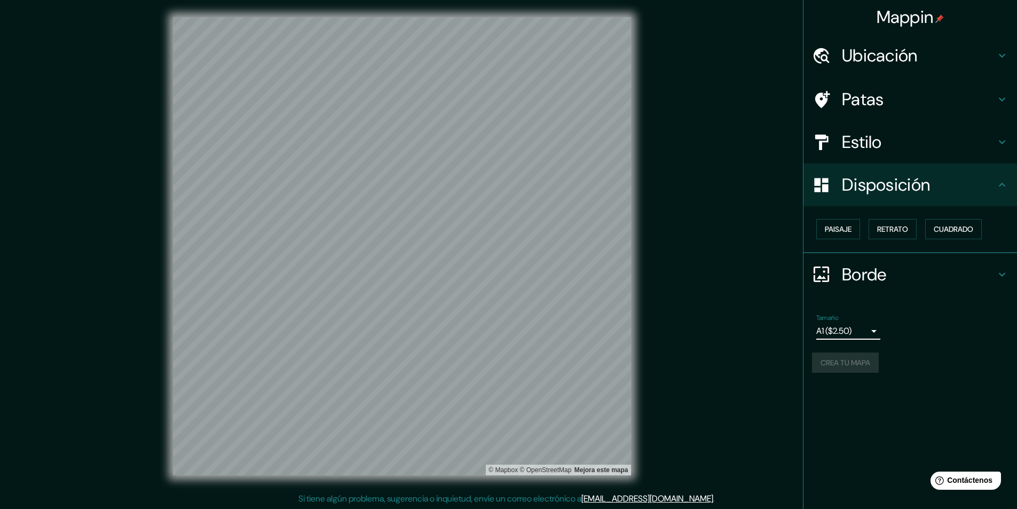
click at [855, 319] on div "Tamaño A1 ($2.50) a3" at bounding box center [848, 327] width 64 height 26
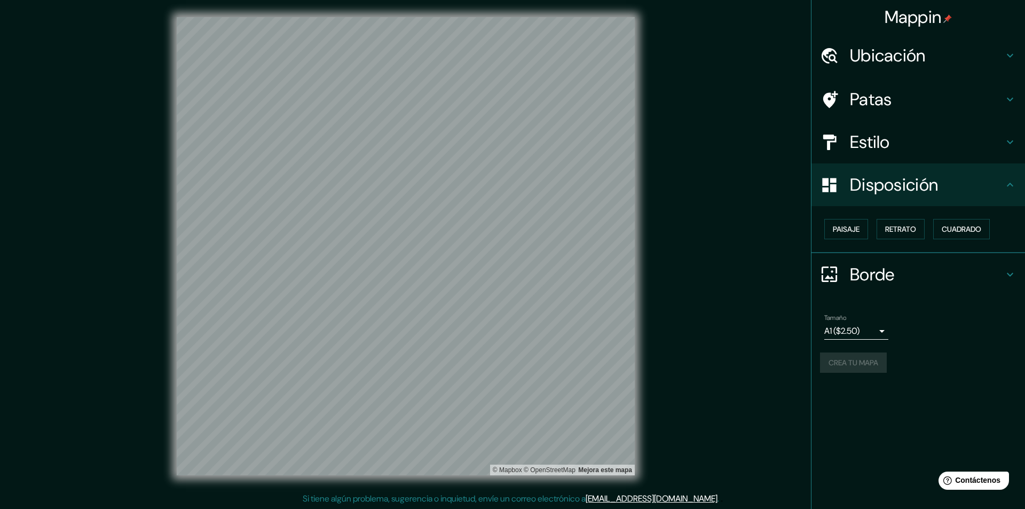
click at [855, 328] on body "Mappin Ubicación Patas Estilo Disposición Paisaje Retrato Cuadrado Borde Elige …" at bounding box center [512, 254] width 1025 height 509
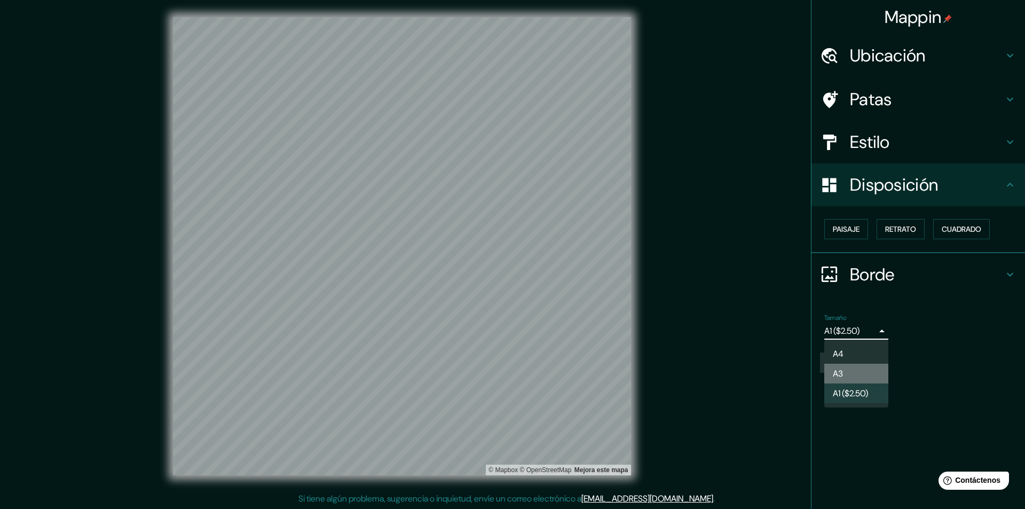
click at [850, 373] on li "A3" at bounding box center [856, 374] width 64 height 20
type input "a4"
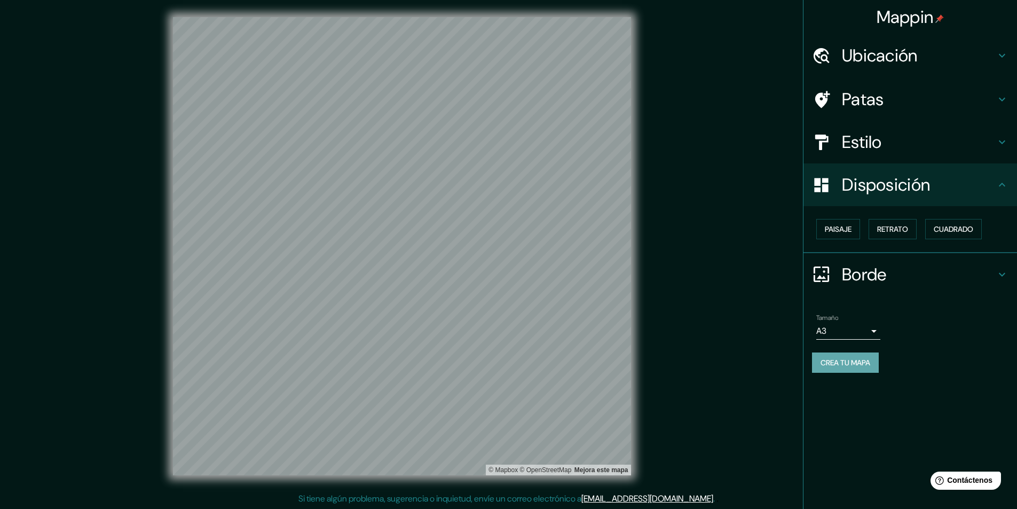
click at [833, 361] on font "Crea tu mapa" at bounding box center [846, 363] width 50 height 10
click at [933, 57] on h4 "Ubicación" at bounding box center [919, 55] width 154 height 21
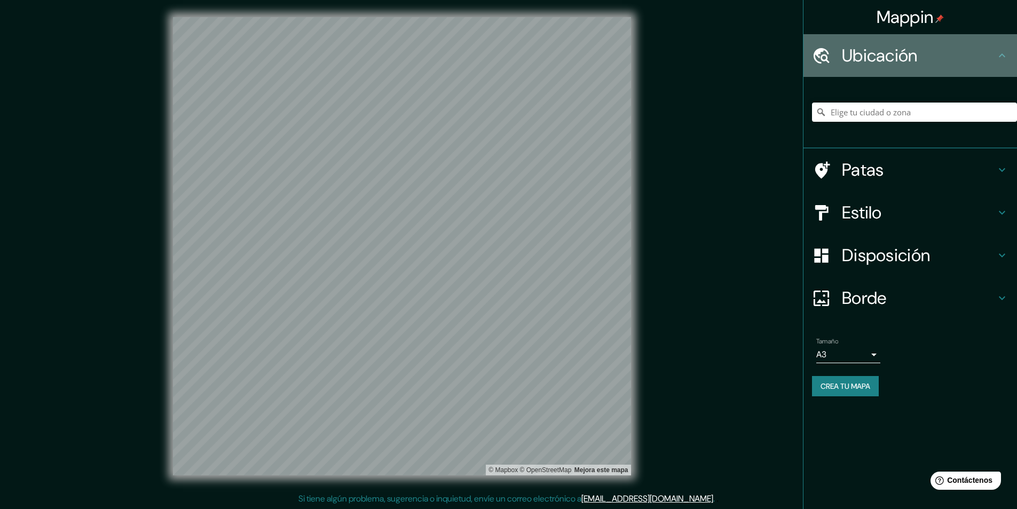
click at [931, 61] on h4 "Ubicación" at bounding box center [919, 55] width 154 height 21
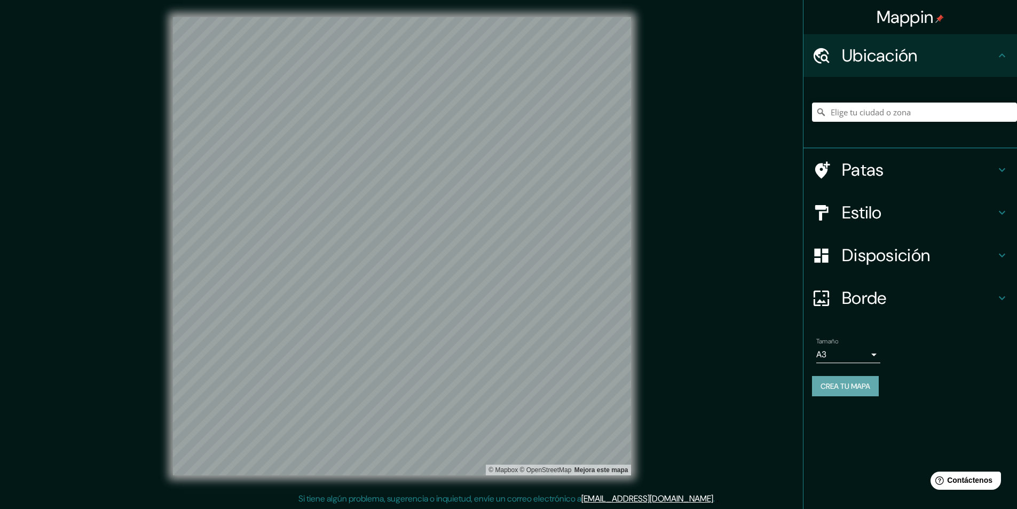
click at [820, 388] on button "Crea tu mapa" at bounding box center [845, 386] width 67 height 20
click at [820, 388] on div "Crea tu mapa" at bounding box center [910, 386] width 196 height 20
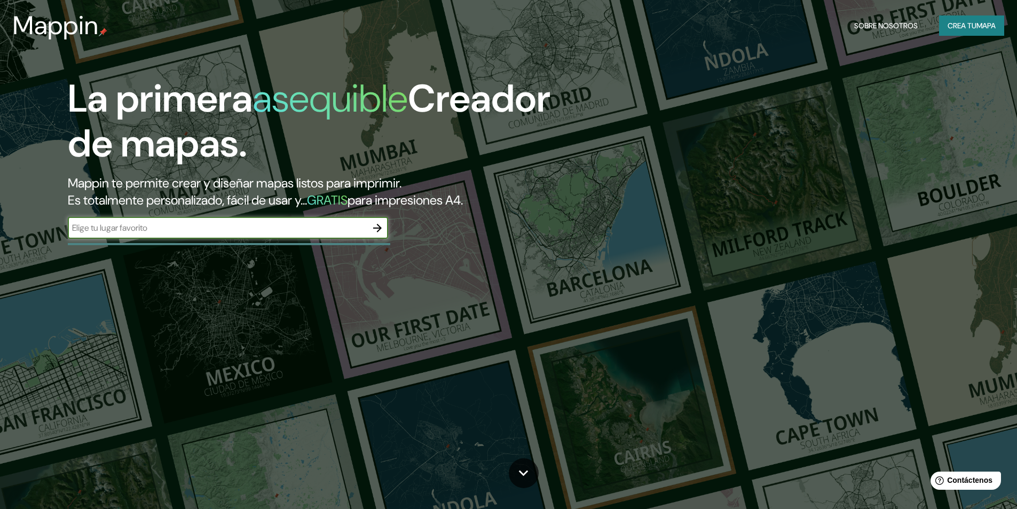
click at [958, 25] on font "Crea tu" at bounding box center [962, 26] width 29 height 10
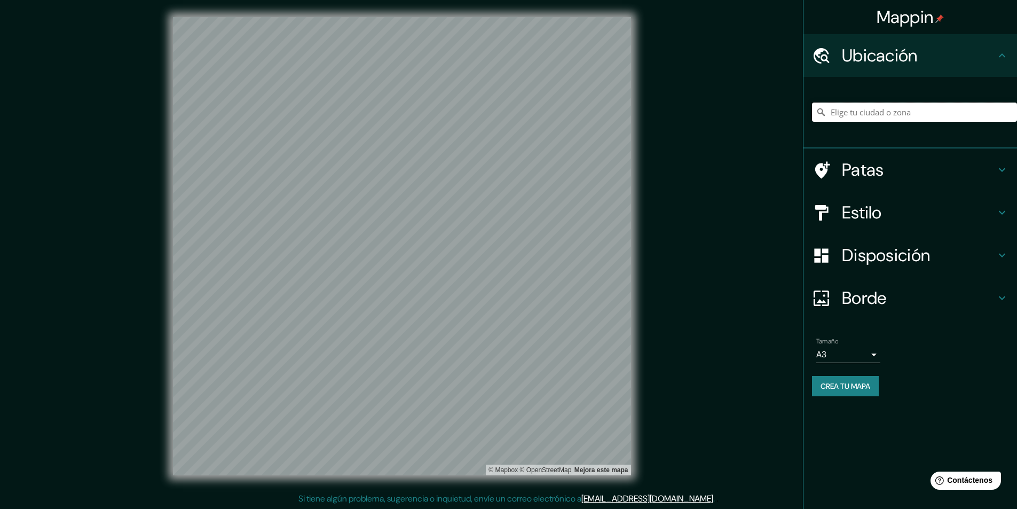
click at [867, 112] on input "Elige tu ciudad o zona" at bounding box center [914, 112] width 205 height 19
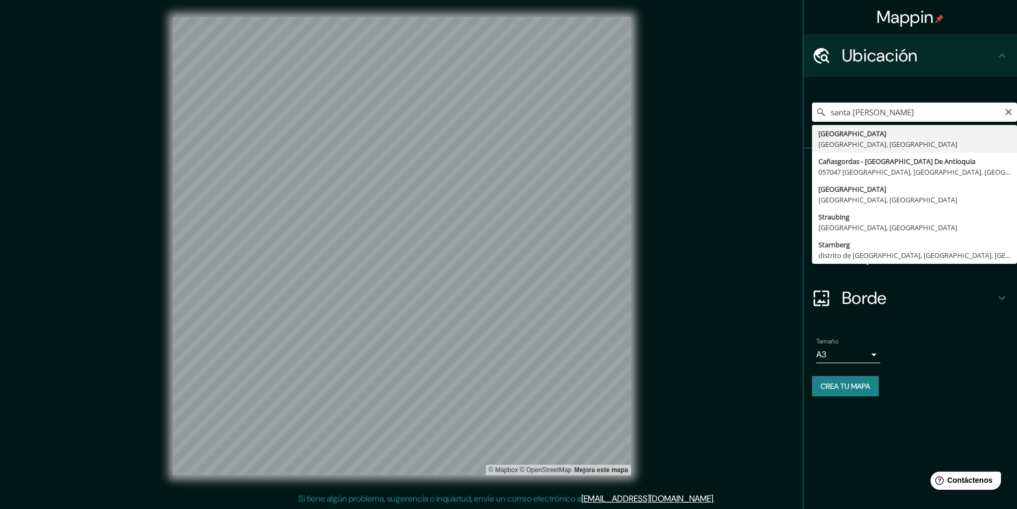
type input "[GEOGRAPHIC_DATA], [GEOGRAPHIC_DATA], [GEOGRAPHIC_DATA]"
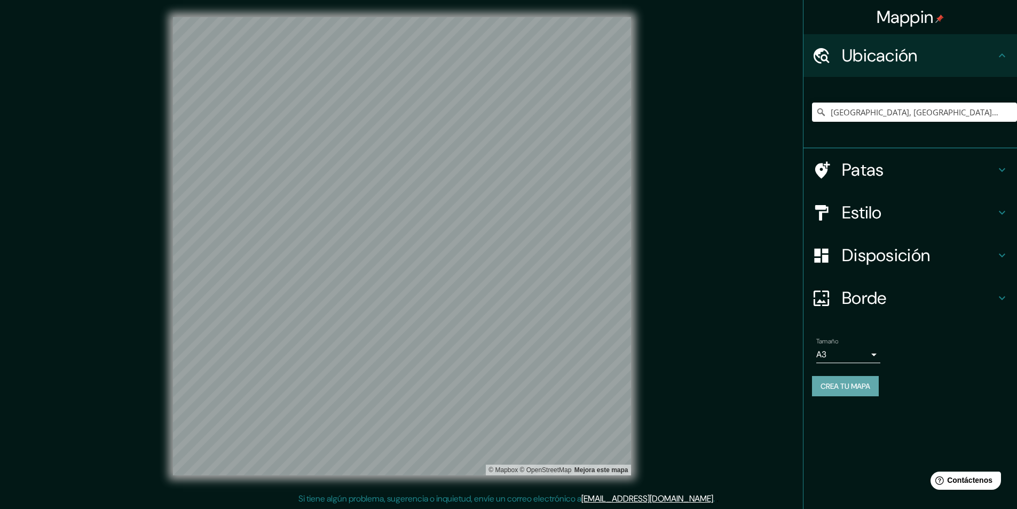
click at [870, 386] on font "Crea tu mapa" at bounding box center [846, 386] width 50 height 10
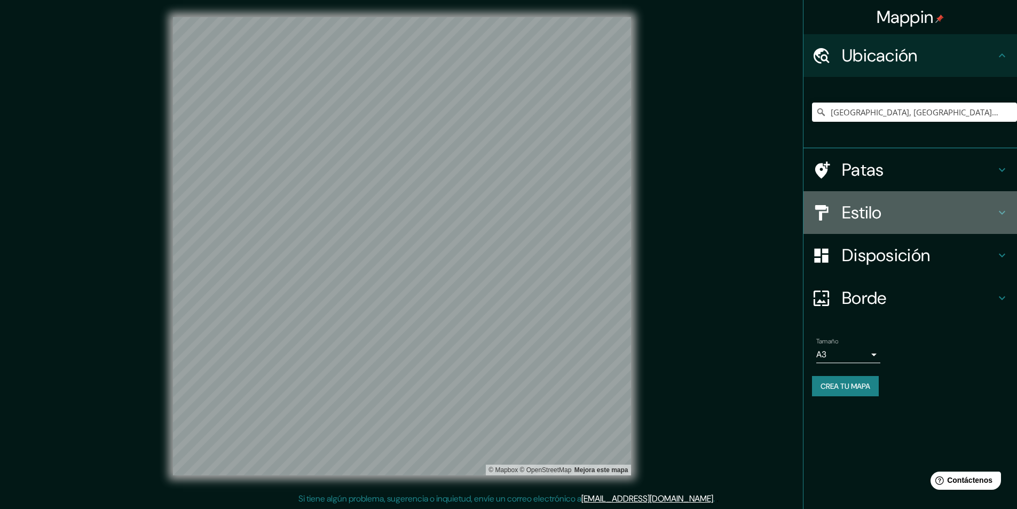
click at [873, 217] on font "Estilo" at bounding box center [862, 212] width 40 height 22
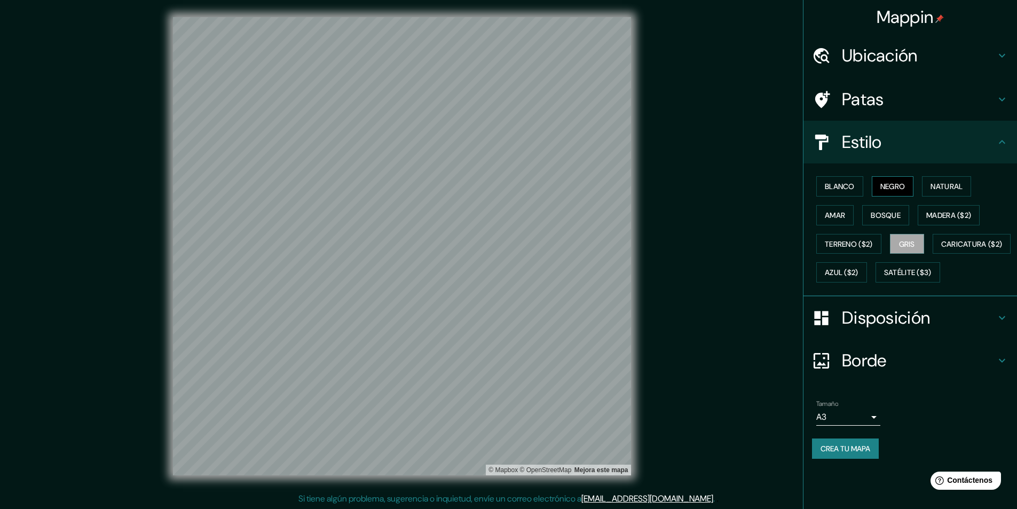
click at [909, 180] on button "Negro" at bounding box center [893, 186] width 42 height 20
click at [829, 190] on font "Blanco" at bounding box center [840, 187] width 30 height 10
click at [659, 283] on div "Mappin Ubicación [GEOGRAPHIC_DATA], [GEOGRAPHIC_DATA], [GEOGRAPHIC_DATA] Patas …" at bounding box center [508, 254] width 1017 height 509
click at [904, 184] on font "Negro" at bounding box center [892, 187] width 25 height 10
drag, startPoint x: 961, startPoint y: 189, endPoint x: 957, endPoint y: 194, distance: 6.1
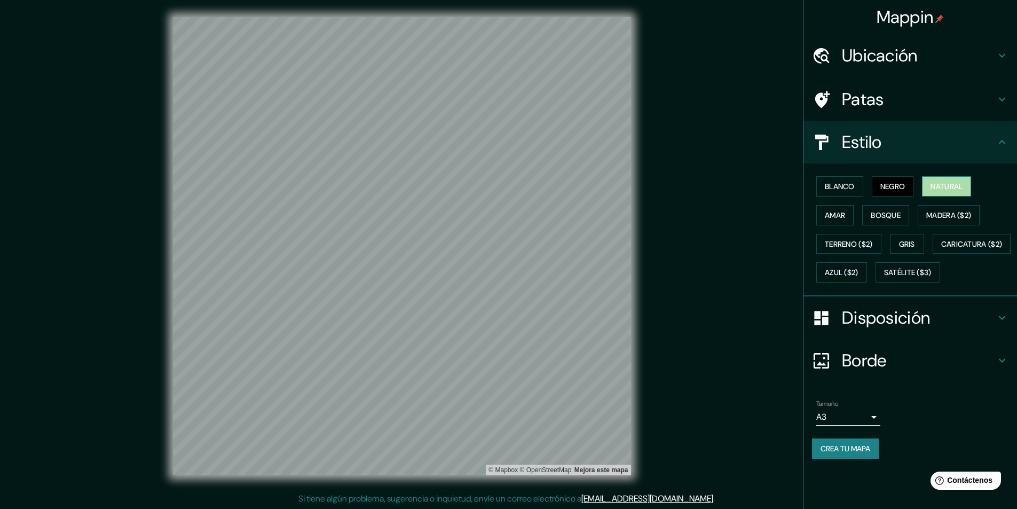
click at [957, 193] on font "Natural" at bounding box center [947, 186] width 32 height 14
click at [847, 217] on button "Amar" at bounding box center [834, 215] width 37 height 20
click at [942, 188] on font "Natural" at bounding box center [947, 187] width 32 height 10
click at [851, 216] on button "Amar" at bounding box center [834, 215] width 37 height 20
click at [905, 216] on button "Bosque" at bounding box center [885, 215] width 47 height 20
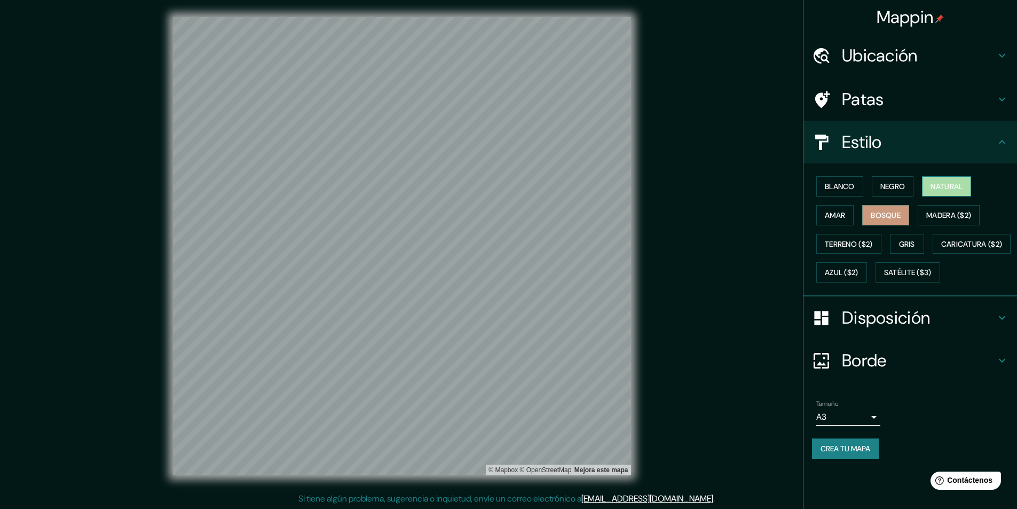
click at [950, 187] on font "Natural" at bounding box center [947, 187] width 32 height 10
click at [838, 453] on font "Crea tu mapa" at bounding box center [846, 449] width 50 height 10
click at [892, 187] on font "Negro" at bounding box center [892, 187] width 25 height 10
click at [930, 183] on button "Natural" at bounding box center [946, 186] width 49 height 20
click at [888, 212] on font "Bosque" at bounding box center [886, 215] width 30 height 10
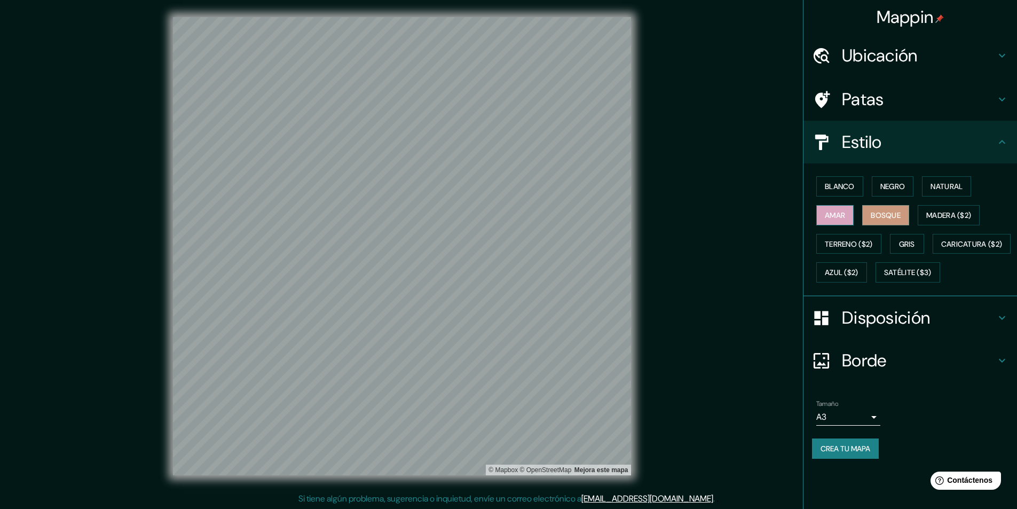
click at [830, 216] on font "Amar" at bounding box center [835, 215] width 20 height 10
click at [927, 216] on button "Madera ($2)" at bounding box center [949, 215] width 62 height 20
click at [963, 186] on font "Natural" at bounding box center [947, 187] width 32 height 10
click at [924, 213] on button "Madera ($2)" at bounding box center [949, 215] width 62 height 20
click at [877, 214] on font "Bosque" at bounding box center [886, 215] width 30 height 10
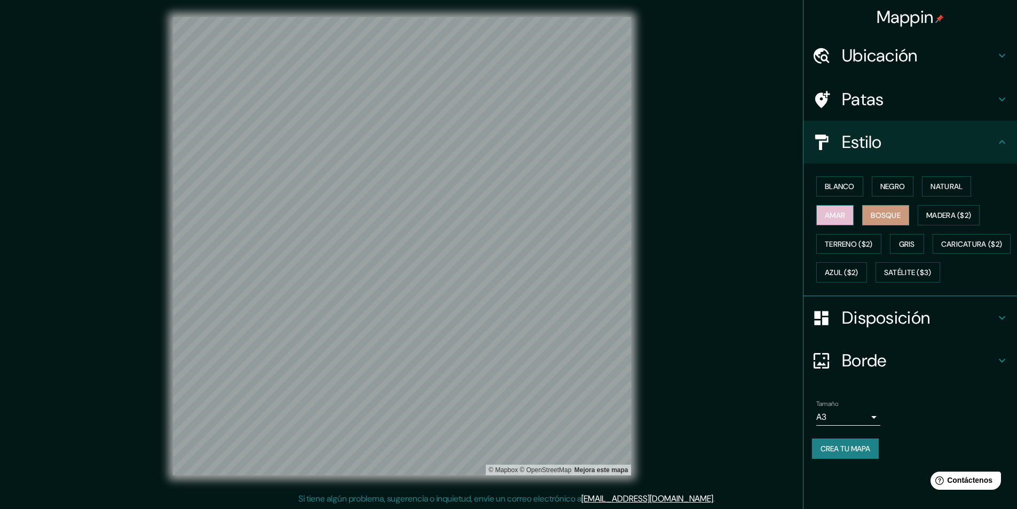
click at [843, 216] on font "Amar" at bounding box center [835, 215] width 20 height 10
click at [849, 185] on font "Blanco" at bounding box center [840, 187] width 30 height 10
click at [889, 179] on font "Negro" at bounding box center [892, 186] width 25 height 14
click at [829, 185] on font "Blanco" at bounding box center [840, 187] width 30 height 10
click at [956, 190] on font "Natural" at bounding box center [947, 187] width 32 height 10
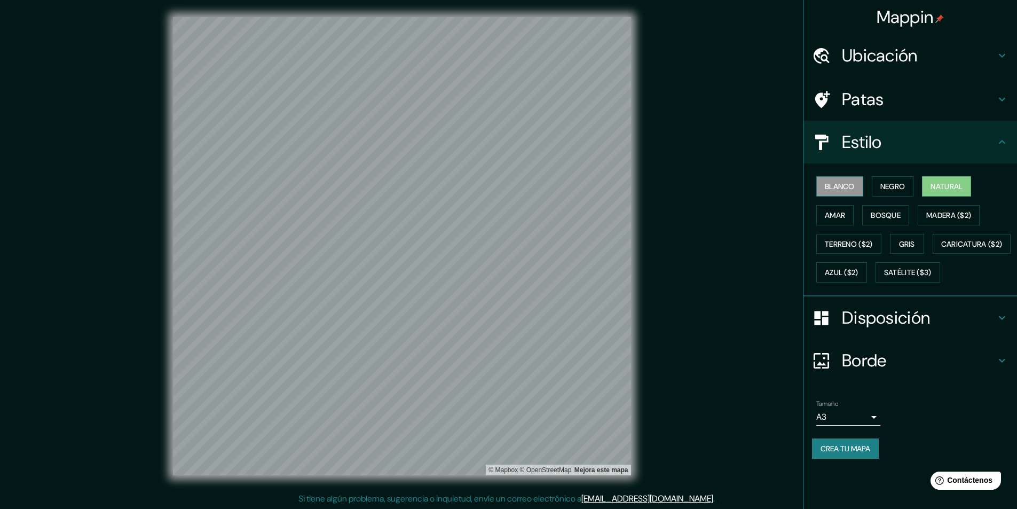
click at [842, 193] on font "Blanco" at bounding box center [840, 186] width 30 height 14
click at [963, 190] on font "Natural" at bounding box center [947, 187] width 32 height 10
click at [799, 189] on div "Mappin Ubicación [GEOGRAPHIC_DATA], [GEOGRAPHIC_DATA], [GEOGRAPHIC_DATA] Patas …" at bounding box center [508, 254] width 1017 height 509
click at [844, 186] on font "Blanco" at bounding box center [840, 187] width 30 height 10
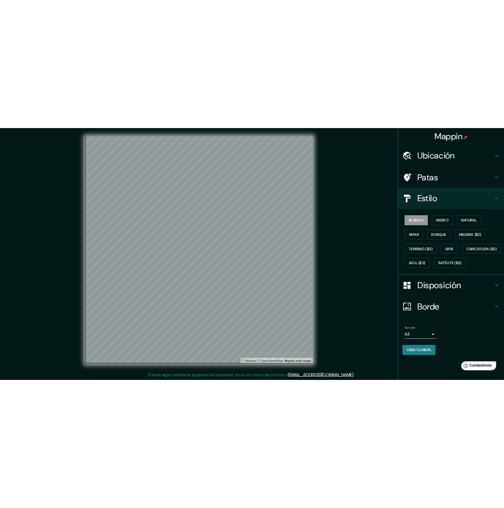
scroll to position [1, 0]
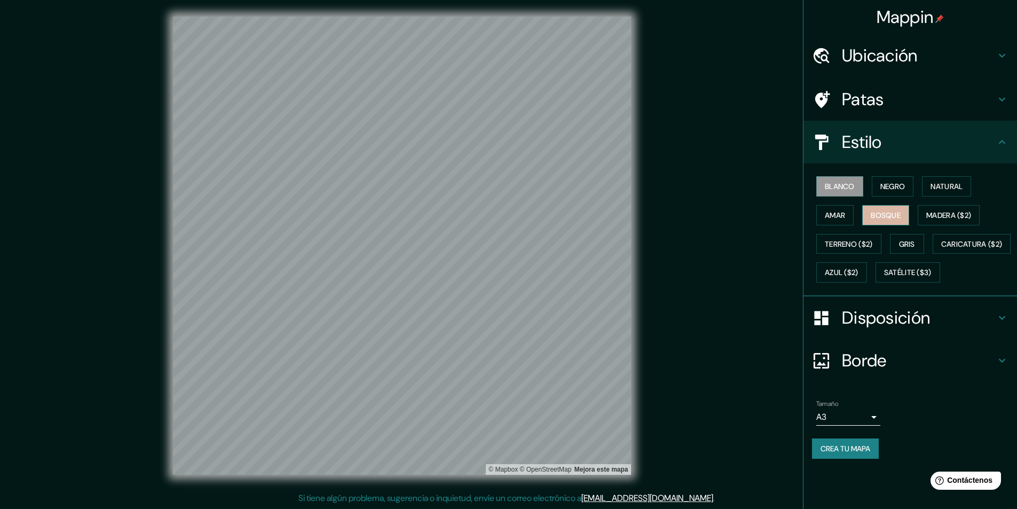
click at [887, 209] on font "Bosque" at bounding box center [886, 215] width 30 height 14
click at [850, 184] on font "Blanco" at bounding box center [840, 187] width 30 height 10
click at [841, 215] on font "Amar" at bounding box center [835, 215] width 20 height 10
click at [909, 217] on button "Bosque" at bounding box center [885, 215] width 47 height 20
click at [971, 215] on font "Madera ($2)" at bounding box center [948, 215] width 45 height 10
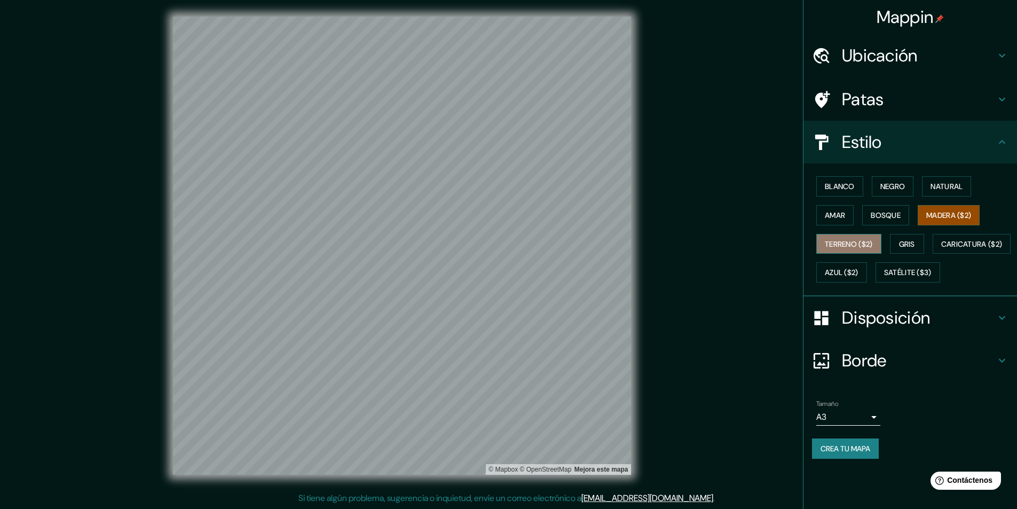
click at [850, 243] on font "Terreno ($2)" at bounding box center [849, 244] width 48 height 10
click at [921, 243] on button "Gris" at bounding box center [907, 244] width 34 height 20
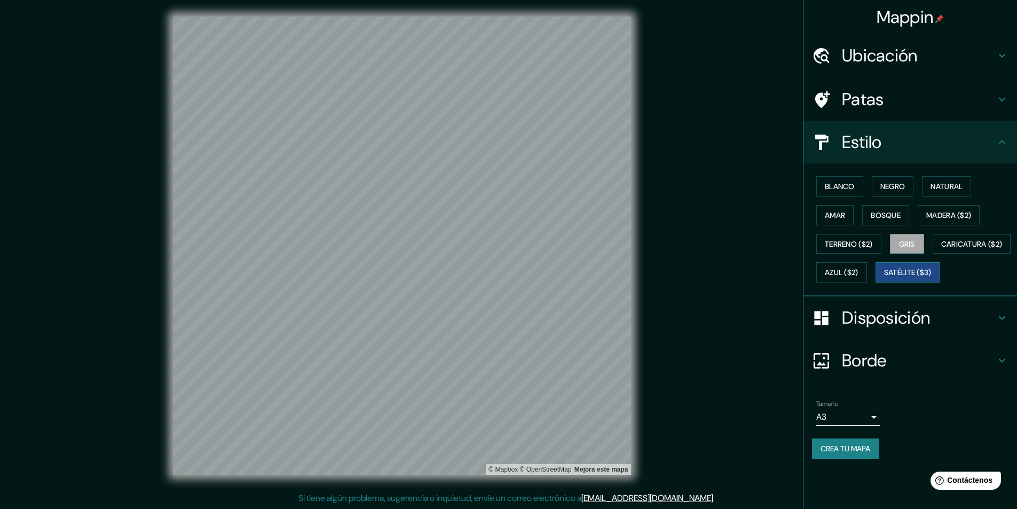
click at [878, 282] on button "Satélite ($3)" at bounding box center [908, 272] width 65 height 20
click at [882, 206] on button "Bosque" at bounding box center [885, 215] width 47 height 20
click at [884, 278] on font "Satélite ($3)" at bounding box center [908, 273] width 48 height 10
click at [872, 208] on font "Bosque" at bounding box center [886, 215] width 30 height 14
click at [844, 216] on font "Amar" at bounding box center [835, 215] width 20 height 10
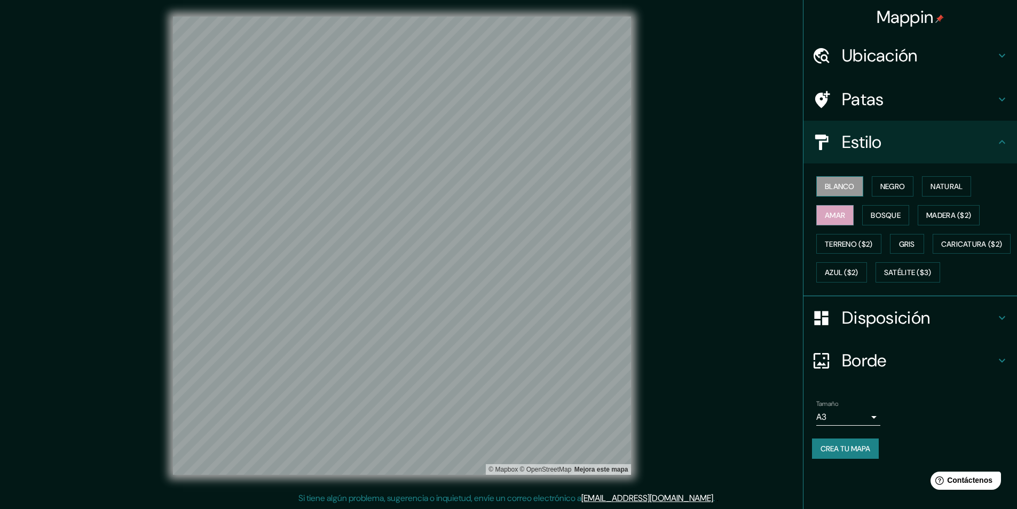
click at [838, 191] on font "Blanco" at bounding box center [840, 187] width 30 height 10
click at [901, 186] on font "Negro" at bounding box center [892, 187] width 25 height 10
click at [957, 178] on button "Natural" at bounding box center [946, 186] width 49 height 20
click at [817, 186] on button "Blanco" at bounding box center [839, 186] width 47 height 20
click at [915, 243] on font "Gris" at bounding box center [907, 244] width 16 height 10
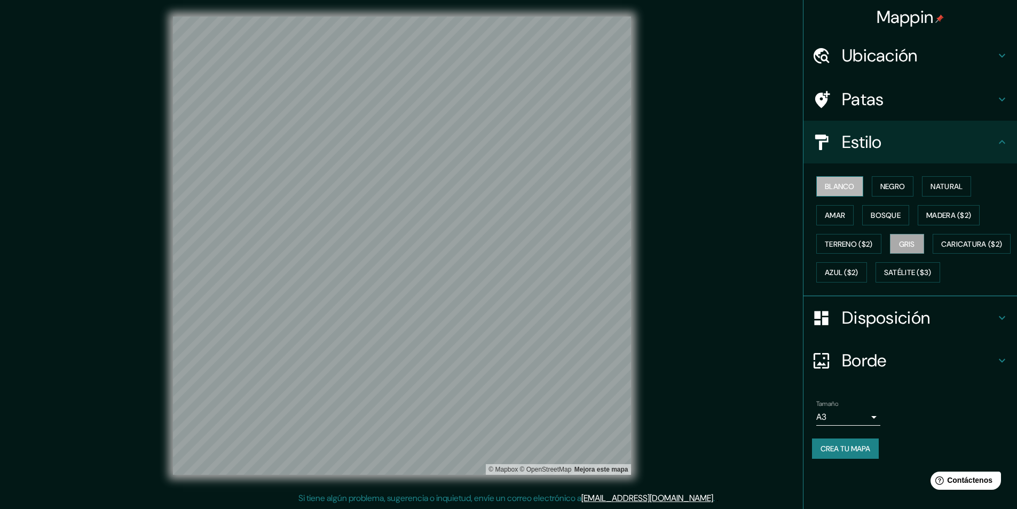
click at [841, 182] on font "Blanco" at bounding box center [840, 187] width 30 height 10
click at [915, 250] on font "Gris" at bounding box center [907, 244] width 16 height 14
click at [877, 90] on font "Patas" at bounding box center [863, 99] width 42 height 22
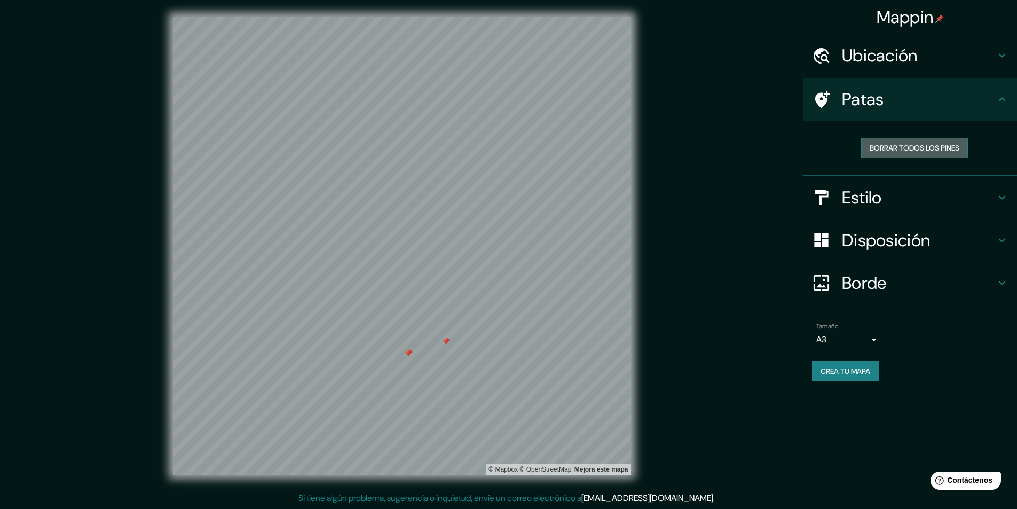
click at [877, 157] on button "Borrar todos los pines" at bounding box center [914, 148] width 107 height 20
click at [676, 287] on div "Mappin Ubicación [GEOGRAPHIC_DATA], [GEOGRAPHIC_DATA], [GEOGRAPHIC_DATA] Patas …" at bounding box center [508, 253] width 1017 height 509
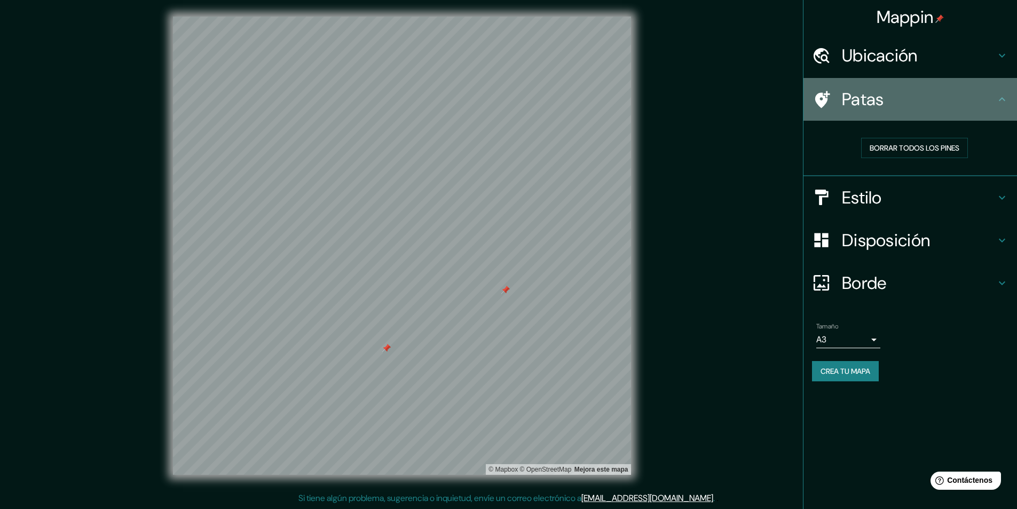
drag, startPoint x: 640, startPoint y: 297, endPoint x: 919, endPoint y: 78, distance: 354.1
click at [919, 78] on div "Patas" at bounding box center [911, 99] width 214 height 43
click at [905, 100] on h4 "Patas" at bounding box center [919, 99] width 154 height 21
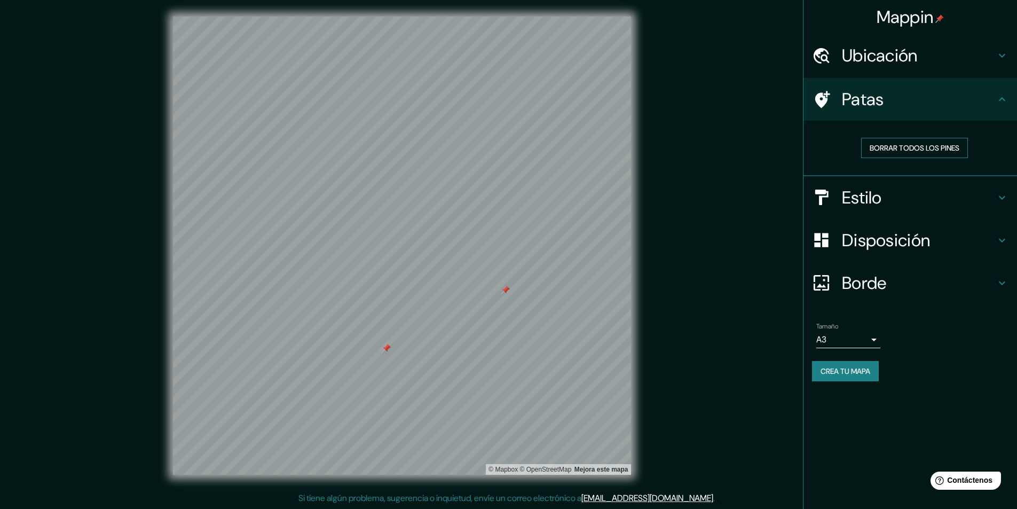
click at [900, 139] on button "Borrar todos los pines" at bounding box center [914, 148] width 107 height 20
click at [891, 154] on font "Borrar todos los pines" at bounding box center [915, 148] width 90 height 14
click at [847, 372] on font "Crea tu mapa" at bounding box center [846, 371] width 50 height 10
drag, startPoint x: 315, startPoint y: 475, endPoint x: 711, endPoint y: 351, distance: 414.8
click at [711, 351] on div "Mappin Ubicación [GEOGRAPHIC_DATA], [GEOGRAPHIC_DATA], [GEOGRAPHIC_DATA] Patas …" at bounding box center [508, 253] width 1017 height 509
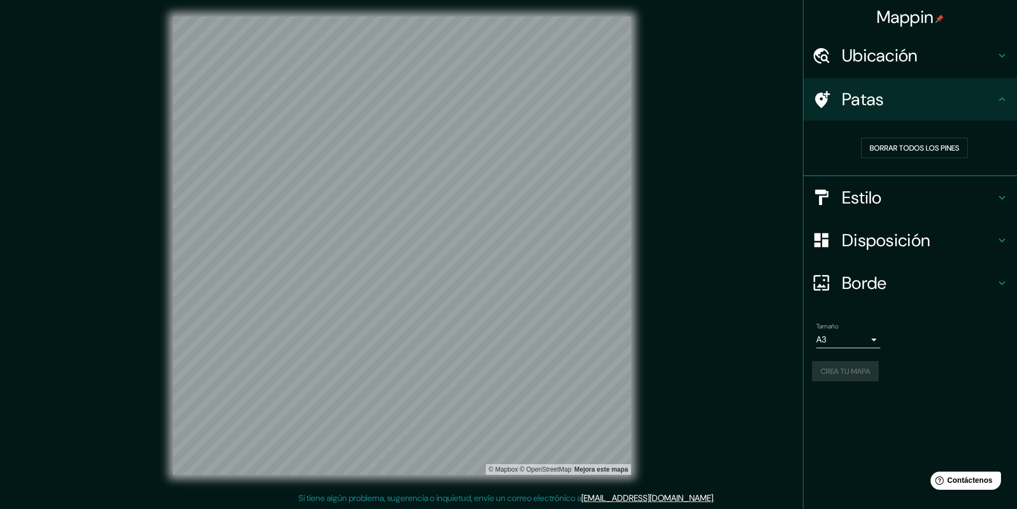
click at [858, 239] on font "Disposición" at bounding box center [886, 240] width 88 height 22
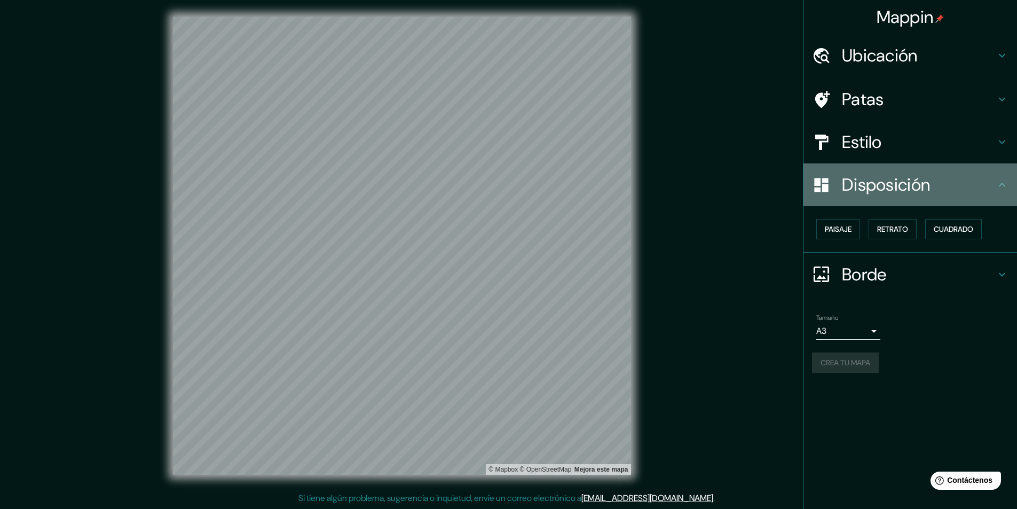
click at [854, 183] on font "Disposición" at bounding box center [886, 185] width 88 height 22
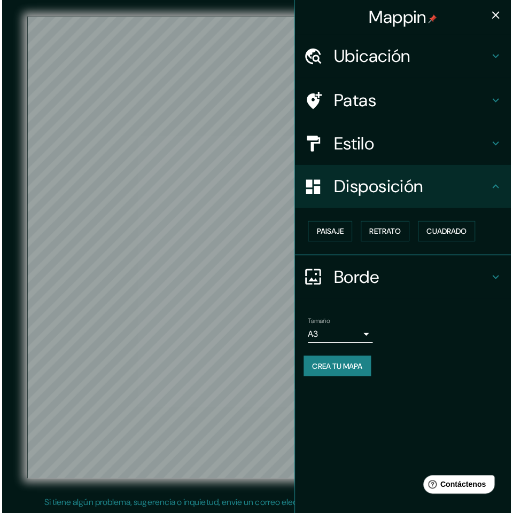
scroll to position [0, 0]
